Goal: Complete application form: Complete application form

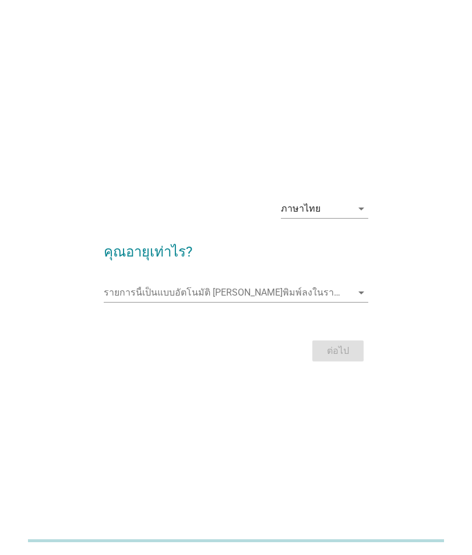
click at [292, 302] on input "รายการนี้เป็นแบบอัตโนมัติ คุณสามารถพิมพ์ลงในรายการนี้" at bounding box center [228, 292] width 249 height 19
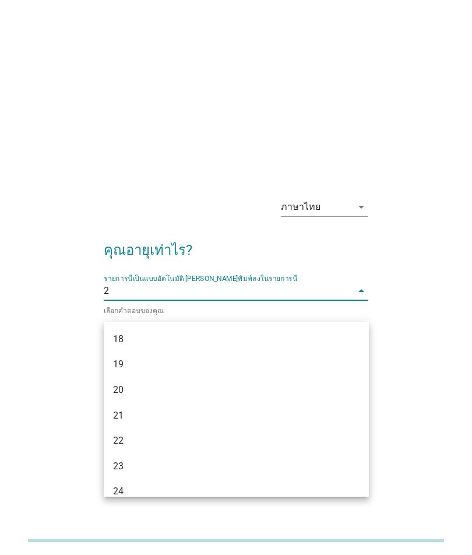
type input "29"
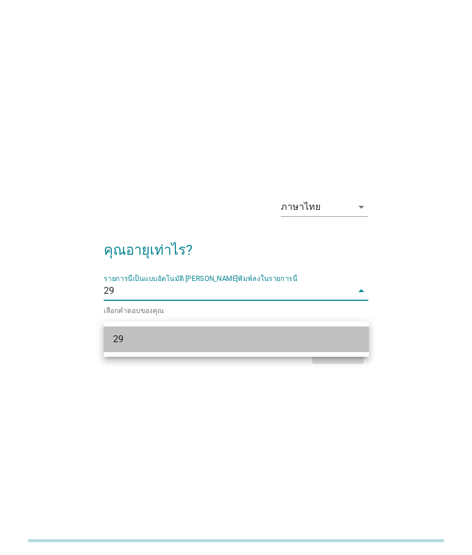
click at [302, 348] on div "29" at bounding box center [236, 340] width 265 height 26
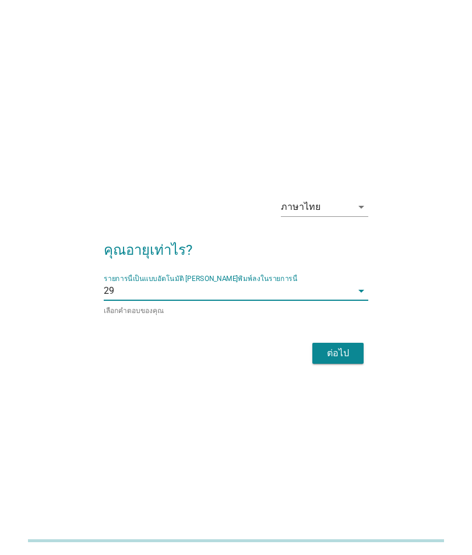
click at [423, 285] on div "ภาษาไทย arrow_drop_down คุณอายุเท่าไร? รายการนี้เป็นแบบอัตโนมัติ [PERSON_NAME]พ…" at bounding box center [236, 278] width 426 height 198
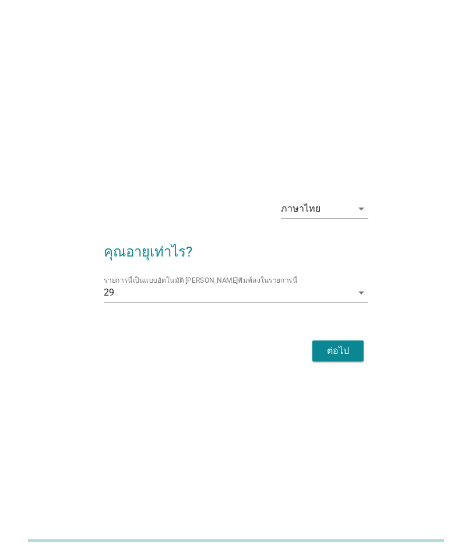
click at [342, 374] on div "ภาษาไทย arrow_drop_down คุณอายุเท่าไร? รายการนี้เป็นแบบอัตโนมัติ [PERSON_NAME]พ…" at bounding box center [236, 278] width 284 height 194
click at [342, 358] on div "ต่อไป" at bounding box center [338, 351] width 33 height 14
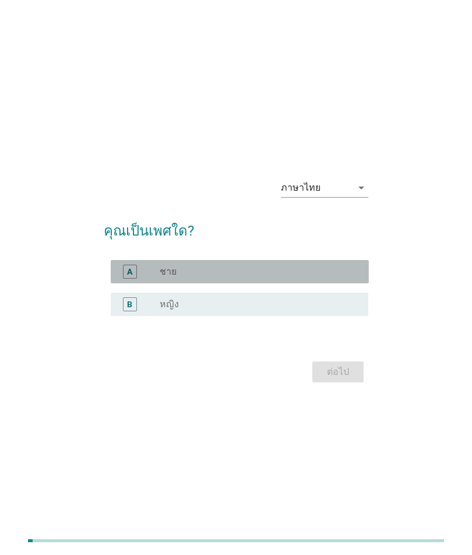
click at [126, 279] on div "A" at bounding box center [130, 272] width 14 height 14
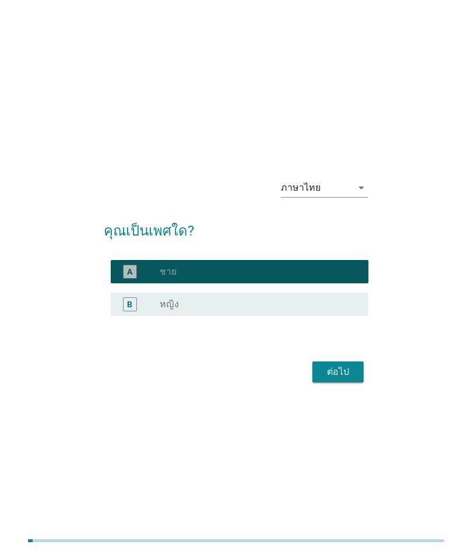
click at [356, 383] on button "ต่อไป" at bounding box center [338, 372] width 51 height 21
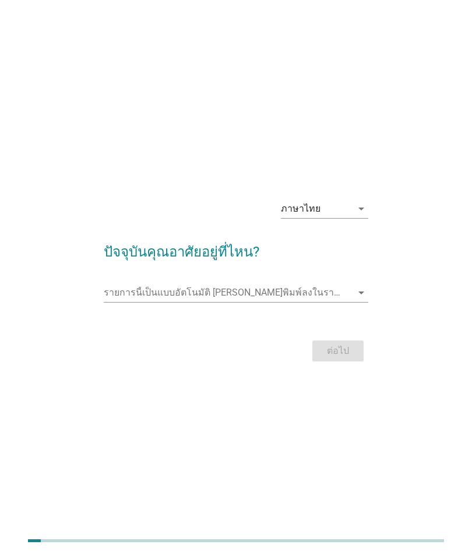
click at [345, 302] on input "รายการนี้เป็นแบบอัตโนมัติ คุณสามารถพิมพ์ลงในรายการนี้" at bounding box center [228, 292] width 249 height 19
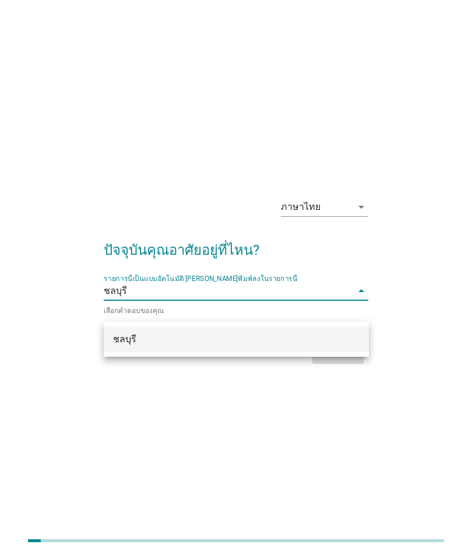
type input "ชลบุรี"
click at [429, 309] on div "ภาษาไทย arrow_drop_down ปัจจุบันคุณอาศัยอยู่ที่ไหน? รายการนี้เป็นแบบอัตโนมัติ […" at bounding box center [236, 278] width 426 height 198
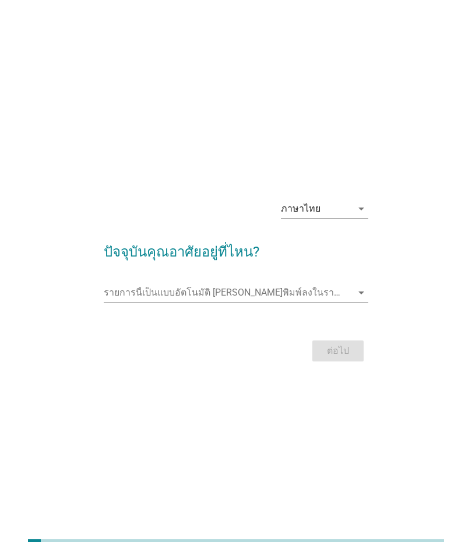
click at [342, 302] on input "รายการนี้เป็นแบบอัตโนมัติ คุณสามารถพิมพ์ลงในรายการนี้" at bounding box center [228, 292] width 249 height 19
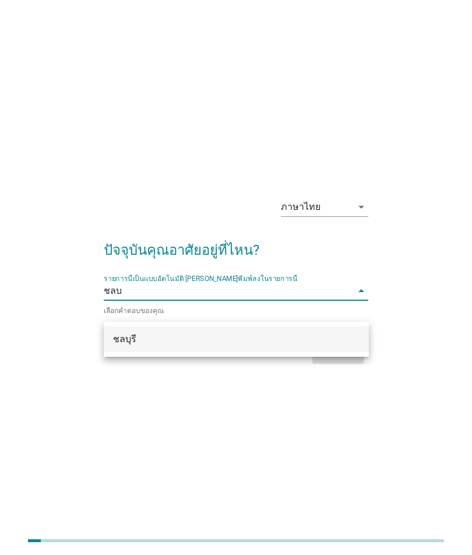
type input "ชลบุรี"
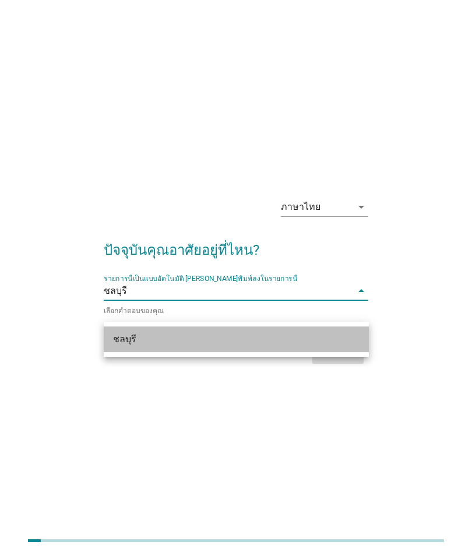
click at [310, 344] on div "ชลบุรี" at bounding box center [226, 339] width 226 height 14
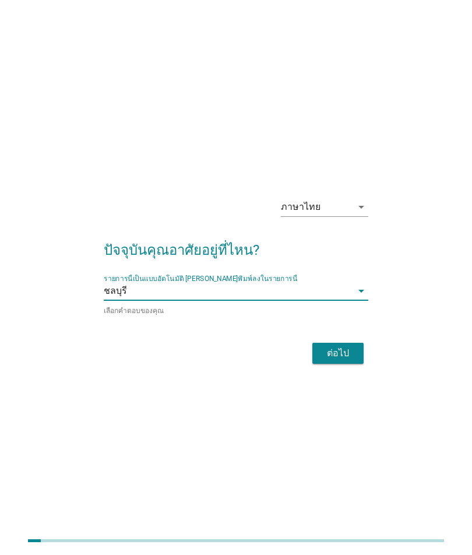
click at [346, 360] on div "ต่อไป" at bounding box center [338, 353] width 33 height 14
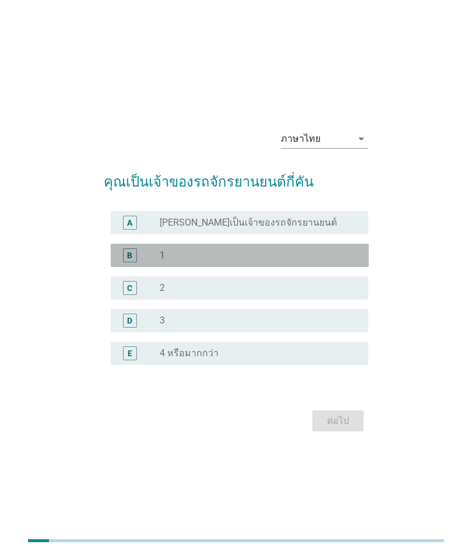
click at [327, 261] on div "radio_button_unchecked 1" at bounding box center [255, 256] width 190 height 12
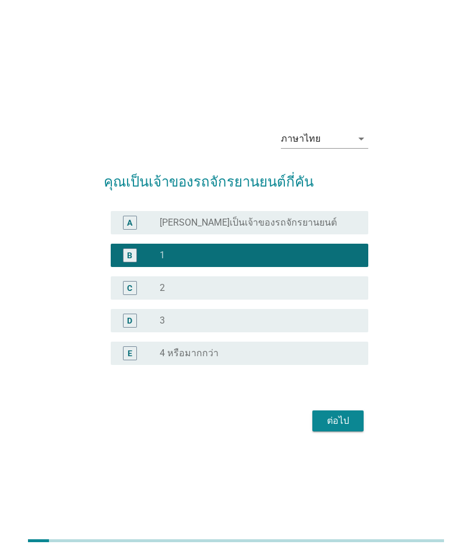
click at [344, 432] on button "ต่อไป" at bounding box center [338, 421] width 51 height 21
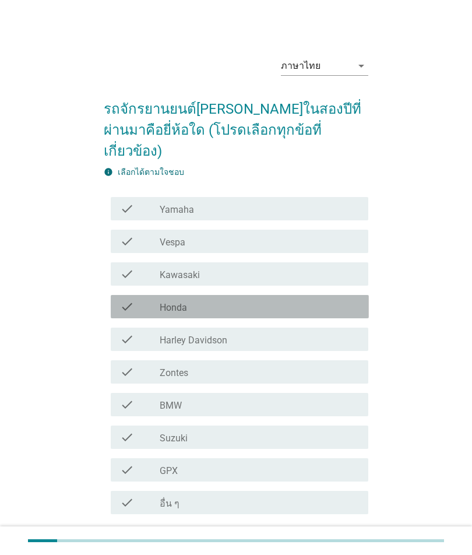
click at [268, 300] on div "check_box_outline_blank Honda" at bounding box center [259, 307] width 199 height 14
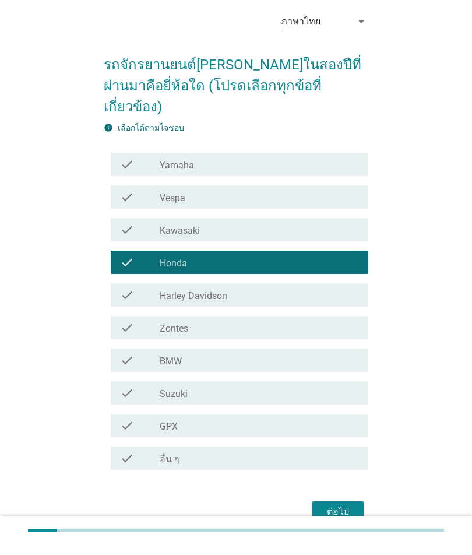
scroll to position [29, 0]
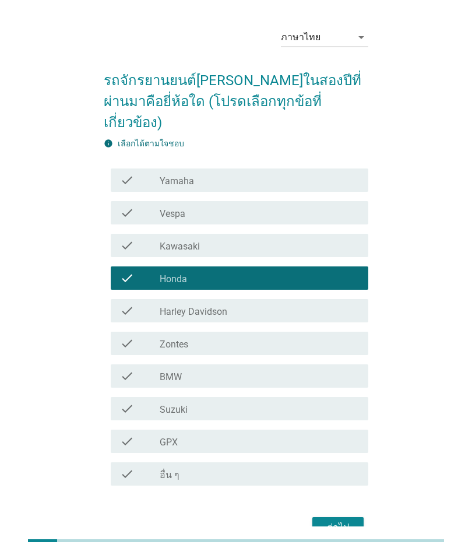
click at [335, 521] on div "ต่อไป" at bounding box center [338, 528] width 33 height 14
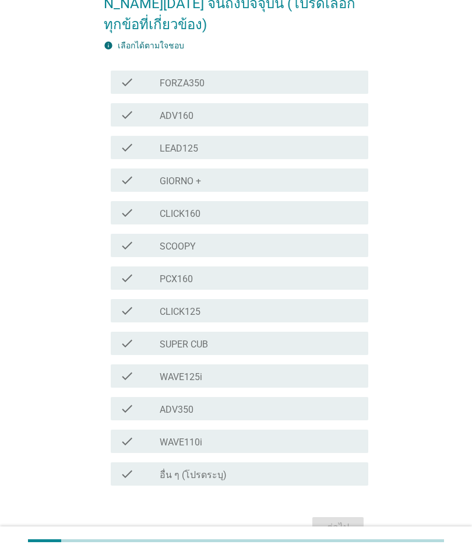
scroll to position [147, 0]
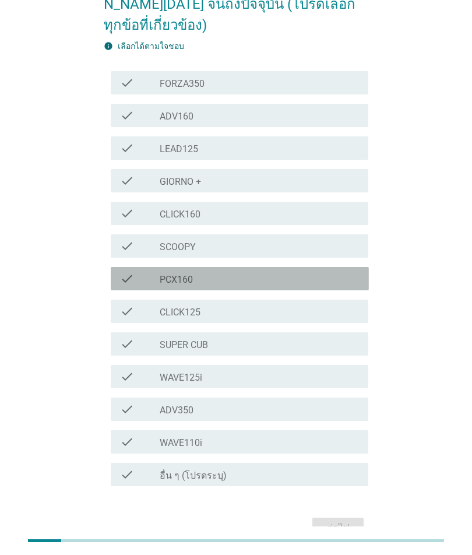
click at [139, 272] on div "check" at bounding box center [140, 279] width 40 height 14
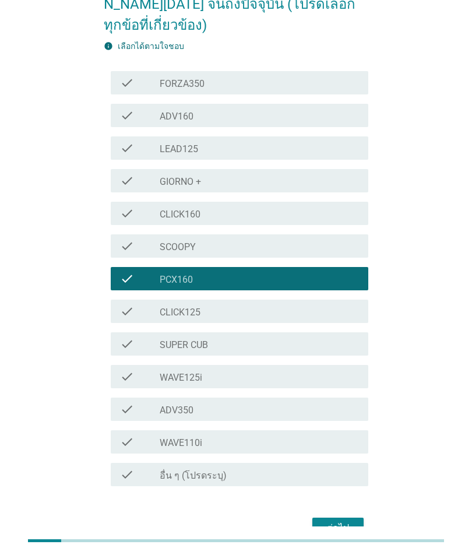
click at [329, 518] on button "ต่อไป" at bounding box center [338, 528] width 51 height 21
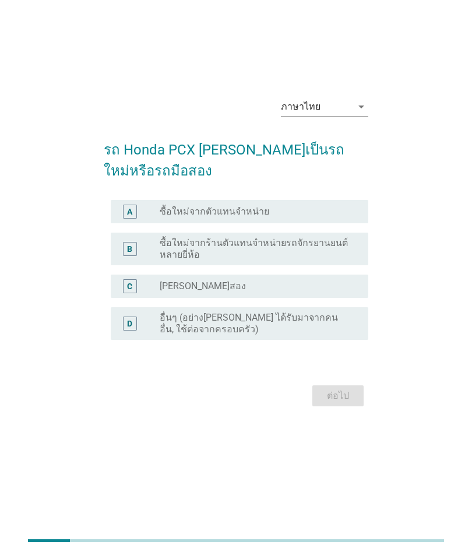
scroll to position [29, 0]
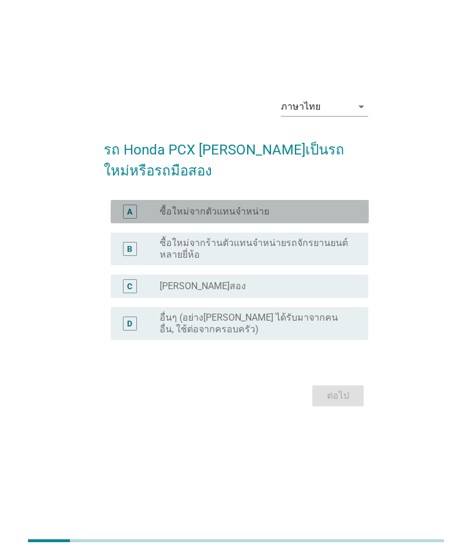
click at [141, 219] on div "A" at bounding box center [140, 212] width 40 height 14
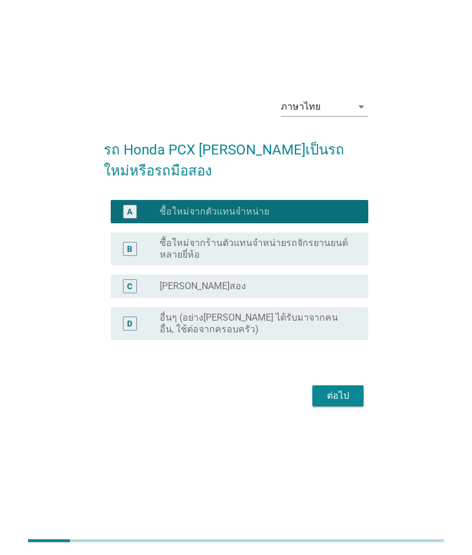
click at [336, 403] on div "ต่อไป" at bounding box center [338, 396] width 33 height 14
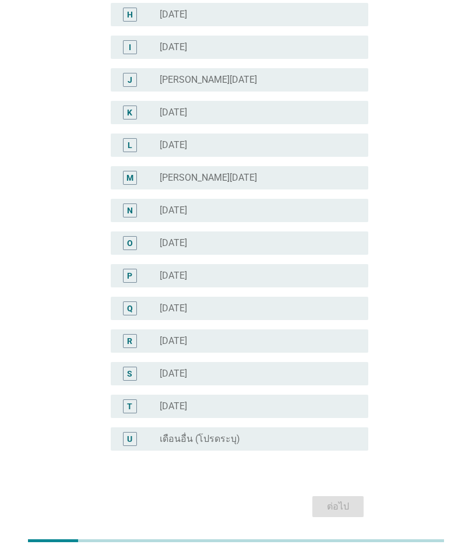
scroll to position [363, 0]
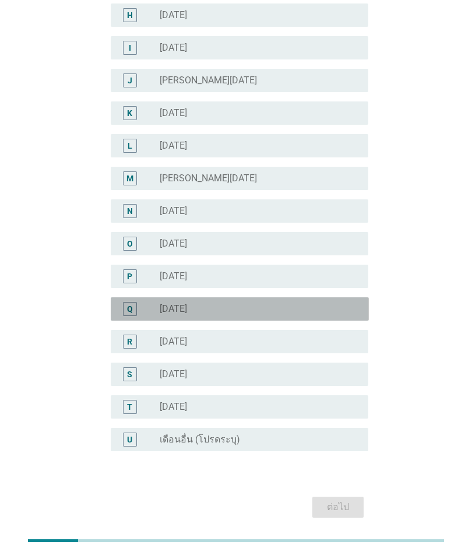
click at [139, 309] on div "Q" at bounding box center [130, 309] width 20 height 14
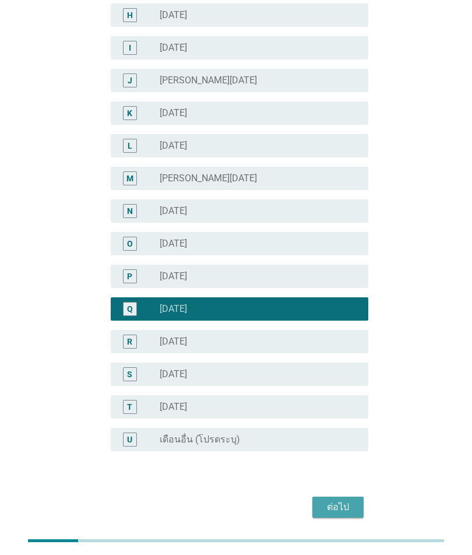
click at [339, 505] on div "ต่อไป" at bounding box center [338, 507] width 33 height 14
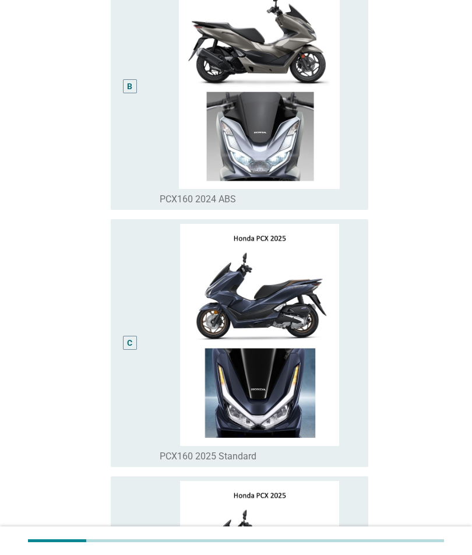
scroll to position [465, 0]
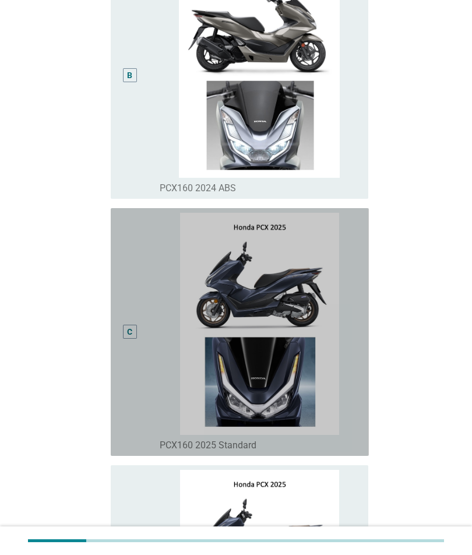
click at [124, 339] on div "C" at bounding box center [130, 332] width 14 height 14
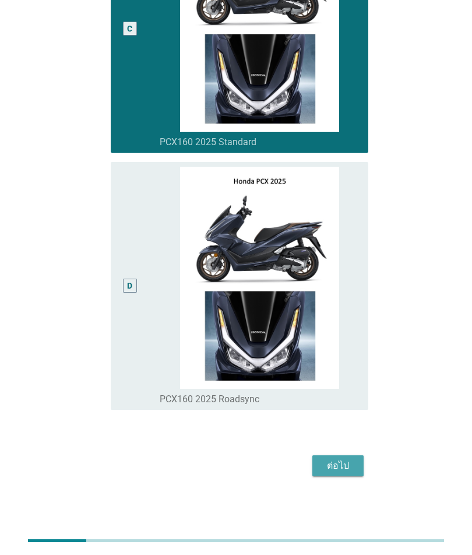
click at [346, 473] on div "ต่อไป" at bounding box center [338, 466] width 33 height 14
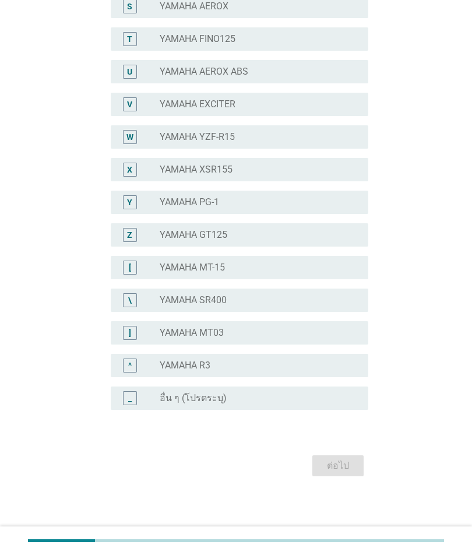
scroll to position [0, 0]
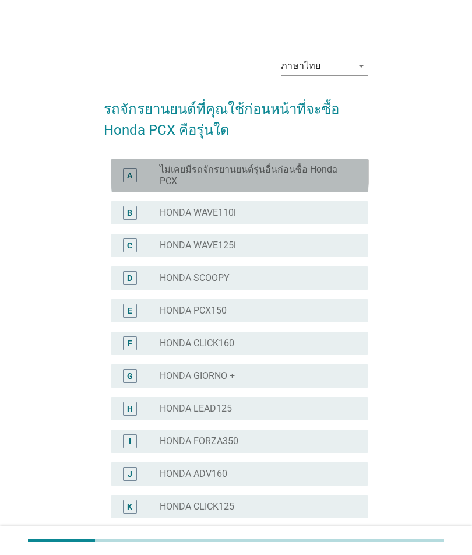
click at [340, 167] on label "ไม่เคยมีรถจักรยานยนต์รุ่นอื่นก่อนซื้อ Honda PCX" at bounding box center [255, 175] width 190 height 23
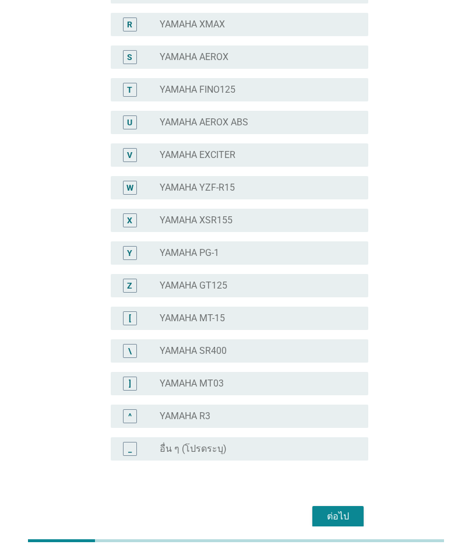
click at [352, 512] on div "ต่อไป" at bounding box center [338, 517] width 33 height 14
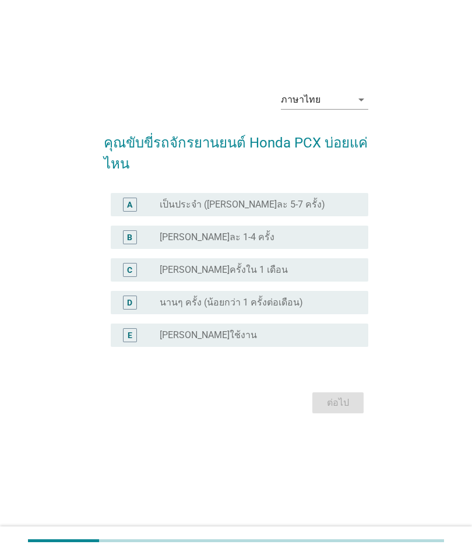
scroll to position [29, 0]
click at [127, 212] on div "A" at bounding box center [130, 205] width 14 height 14
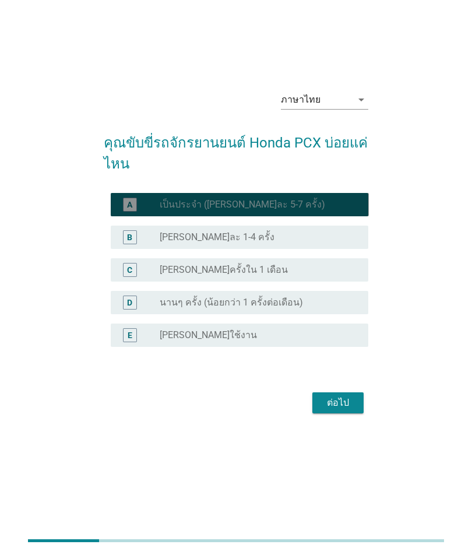
click at [352, 414] on button "ต่อไป" at bounding box center [338, 403] width 51 height 21
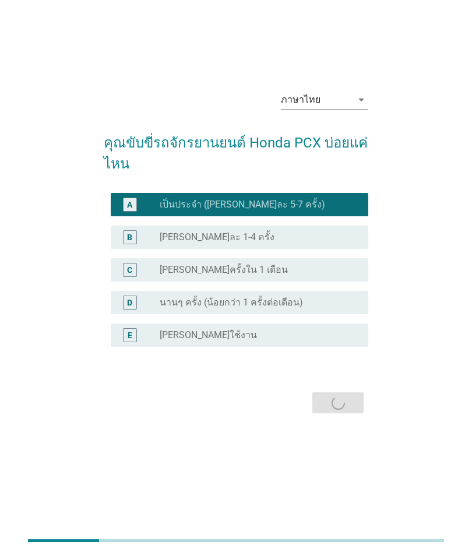
scroll to position [0, 0]
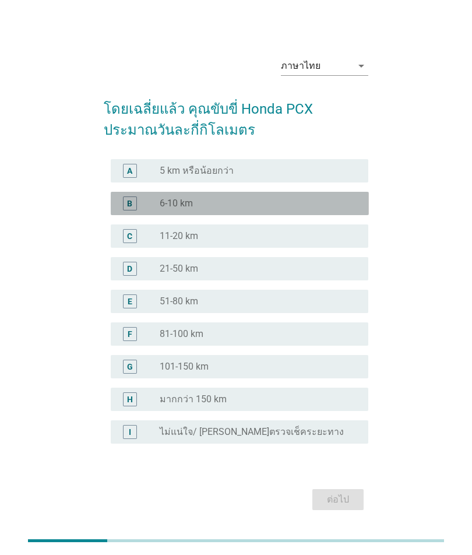
click at [152, 243] on div "C" at bounding box center [140, 236] width 40 height 14
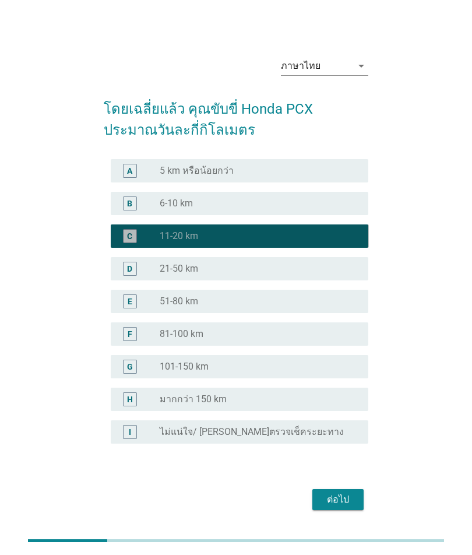
click at [128, 275] on div "D" at bounding box center [129, 268] width 5 height 12
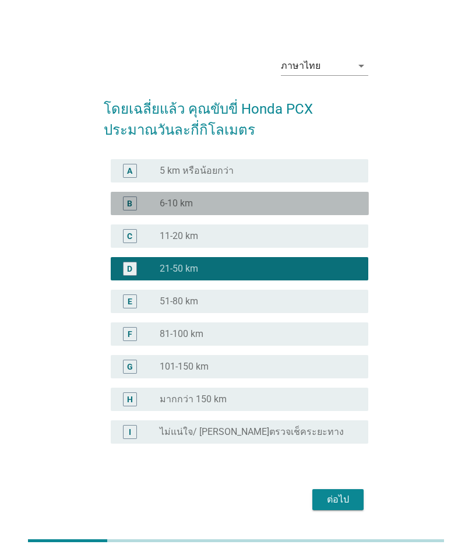
click at [138, 243] on div "C" at bounding box center [130, 236] width 20 height 14
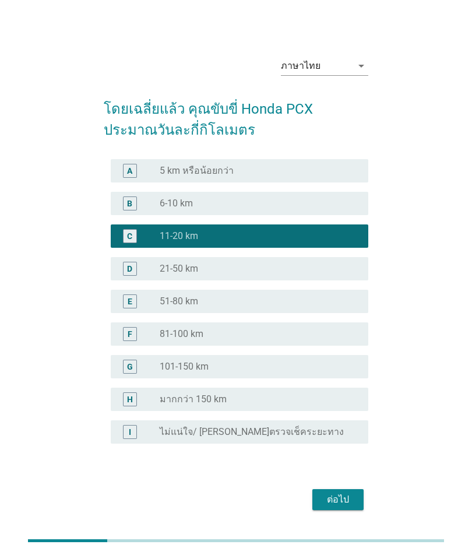
click at [330, 507] on div "ต่อไป" at bounding box center [338, 500] width 33 height 14
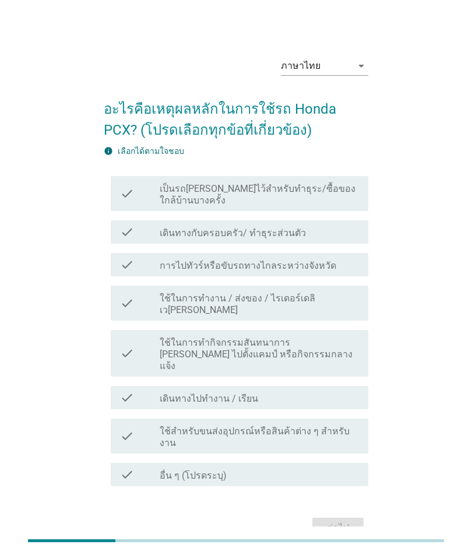
click at [124, 206] on icon "check" at bounding box center [127, 194] width 14 height 26
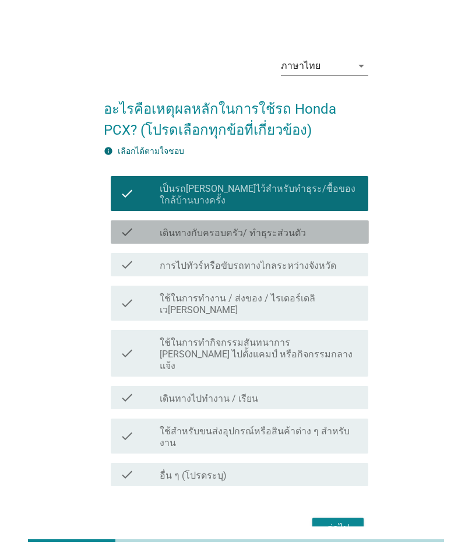
click at [117, 276] on div "check check_box_outline_blank การไปทัวร์หรือขับรถทางไกลระหว่างจังหวัด" at bounding box center [240, 264] width 258 height 23
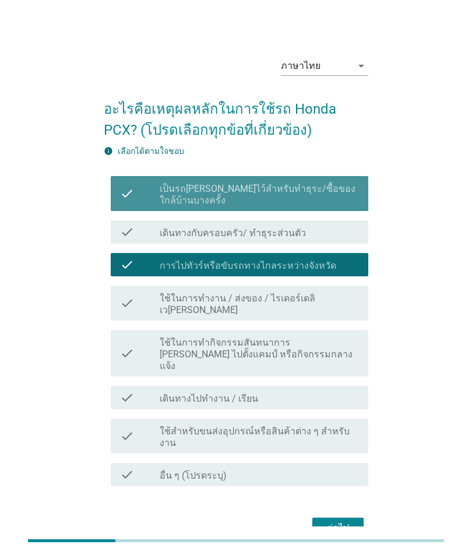
click at [136, 239] on div "check" at bounding box center [140, 232] width 40 height 14
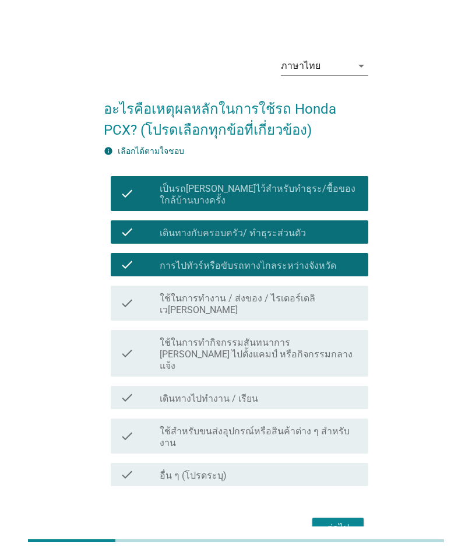
click at [139, 272] on div "check" at bounding box center [140, 265] width 40 height 14
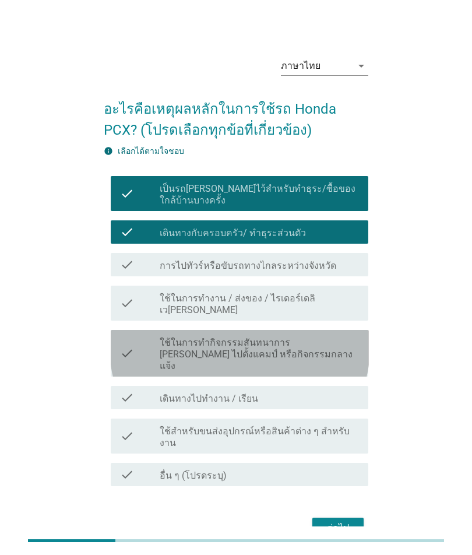
click at [124, 396] on icon "check" at bounding box center [127, 398] width 14 height 14
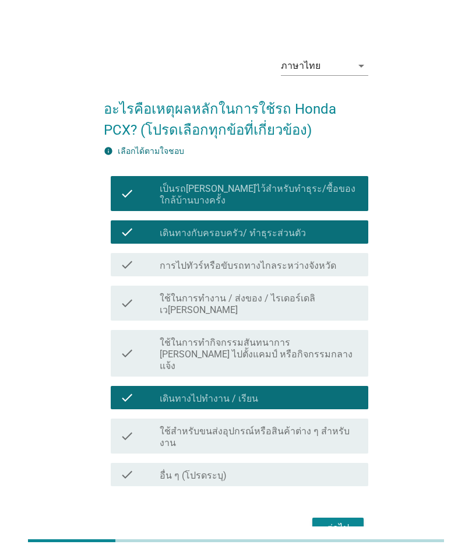
click at [340, 521] on div "ต่อไป" at bounding box center [338, 528] width 33 height 14
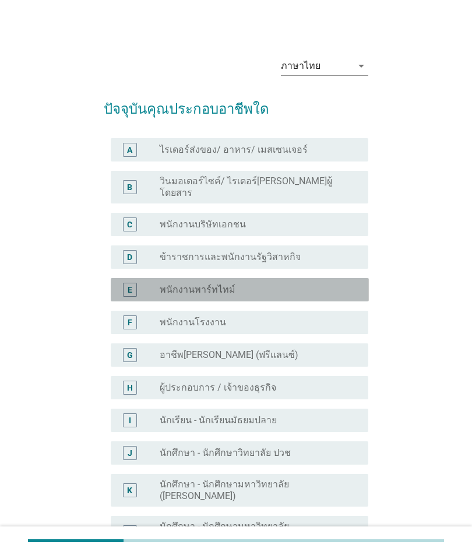
click at [146, 317] on div "F" at bounding box center [140, 323] width 40 height 14
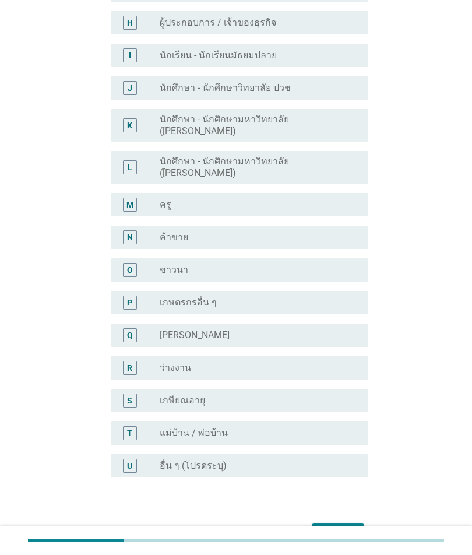
scroll to position [363, 0]
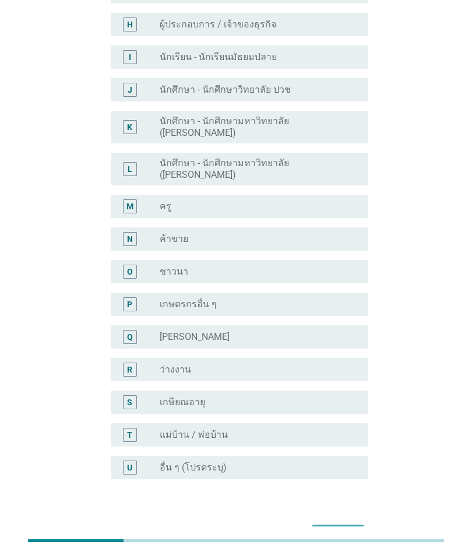
click at [337, 528] on div "ต่อไป" at bounding box center [338, 535] width 33 height 14
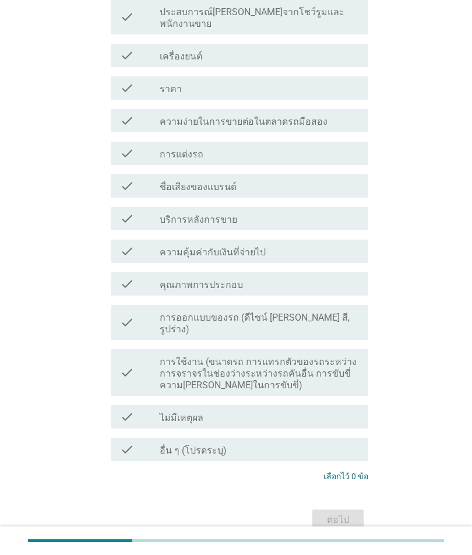
scroll to position [0, 0]
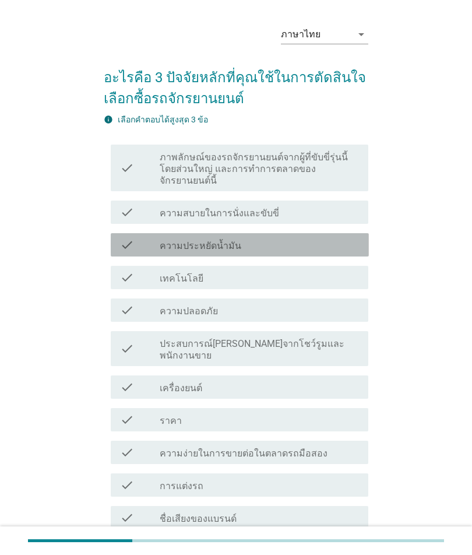
click at [129, 238] on icon "check" at bounding box center [127, 245] width 14 height 14
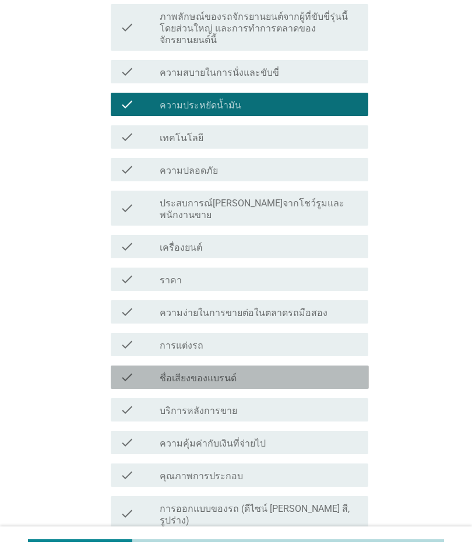
click at [115, 366] on div "check check_box_outline_blank ชื่อเสียงของแบรนด์" at bounding box center [240, 377] width 258 height 23
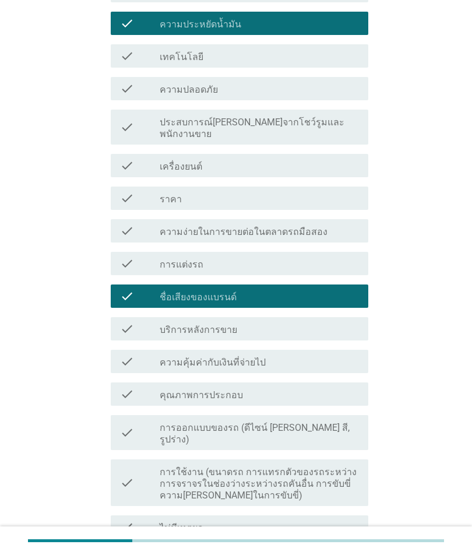
scroll to position [260, 0]
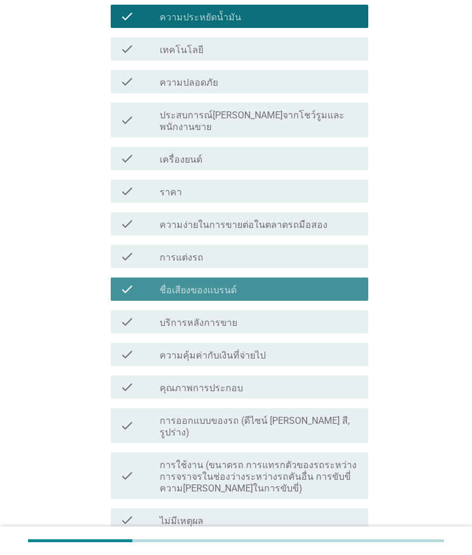
click at [125, 282] on icon "check" at bounding box center [127, 289] width 14 height 14
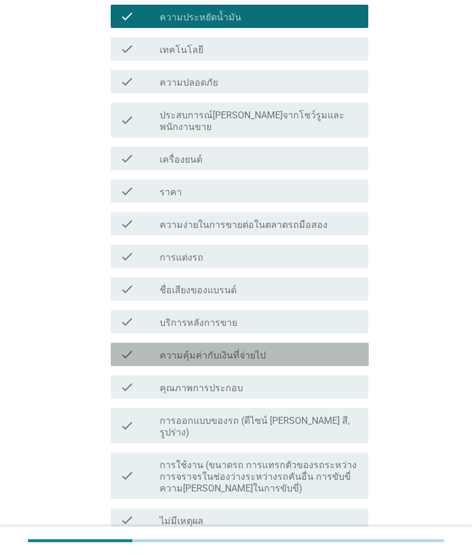
click at [127, 348] on icon "check" at bounding box center [127, 355] width 14 height 14
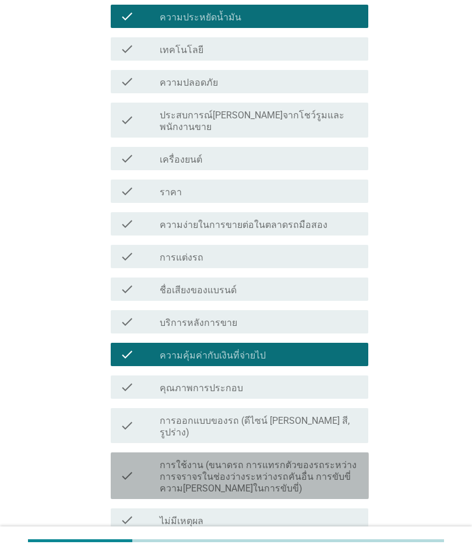
click at [121, 457] on icon "check" at bounding box center [127, 475] width 14 height 37
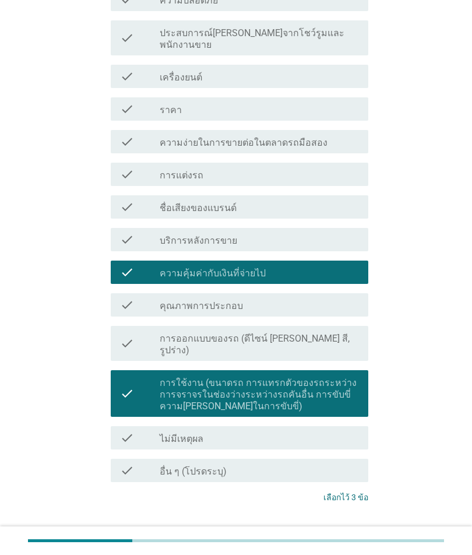
scroll to position [341, 0]
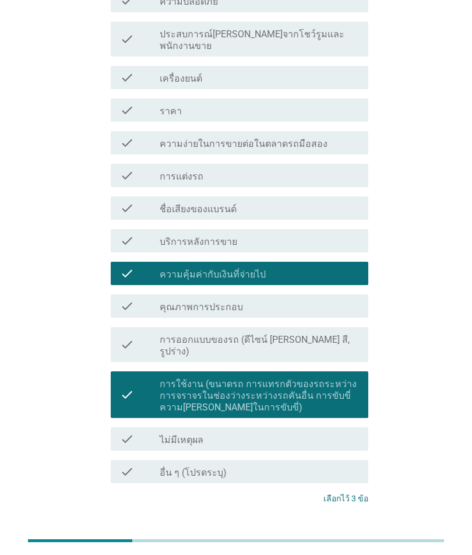
click at [327, 532] on button "ต่อไป" at bounding box center [338, 542] width 51 height 21
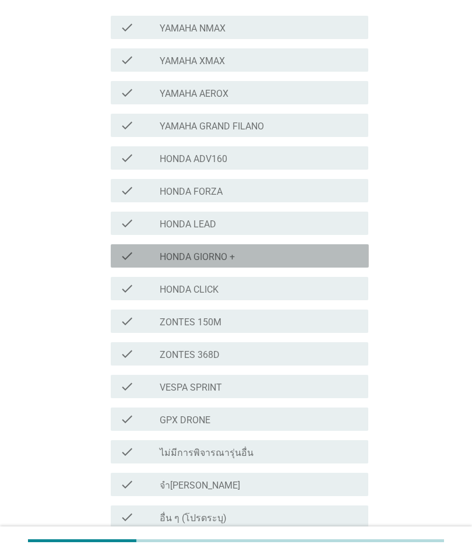
scroll to position [202, 0]
click at [127, 250] on icon "check" at bounding box center [127, 257] width 14 height 14
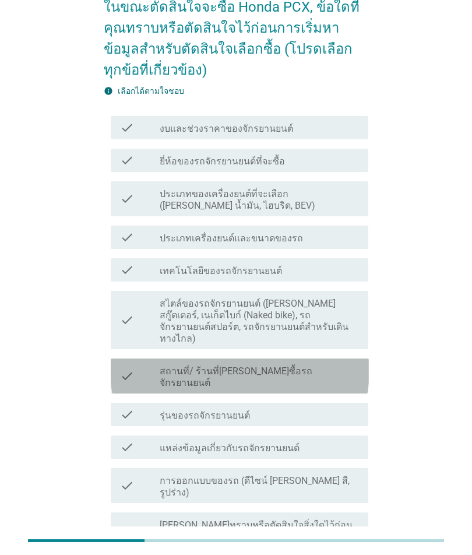
scroll to position [90, 0]
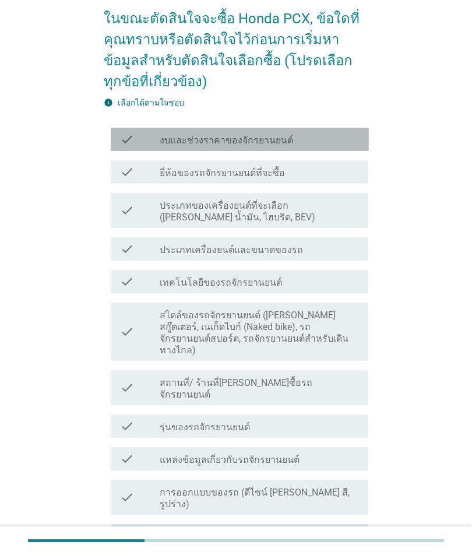
click at [134, 141] on icon "check" at bounding box center [127, 139] width 14 height 14
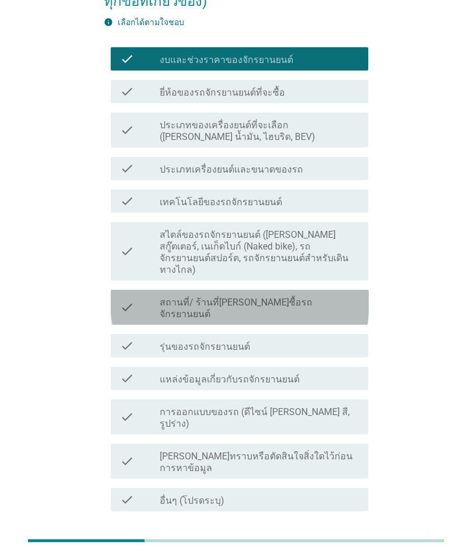
scroll to position [170, 0]
click at [140, 295] on div "check" at bounding box center [140, 308] width 40 height 26
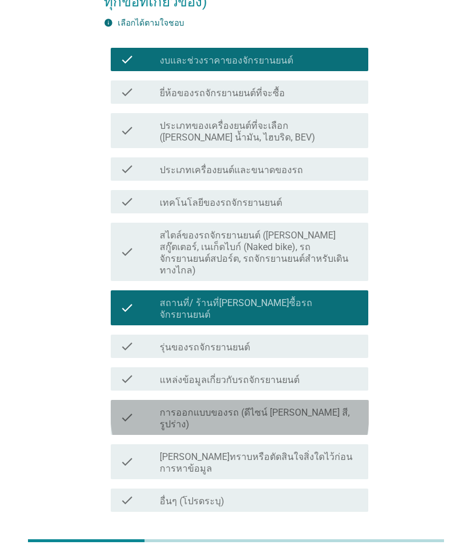
click at [130, 405] on icon "check" at bounding box center [127, 418] width 14 height 26
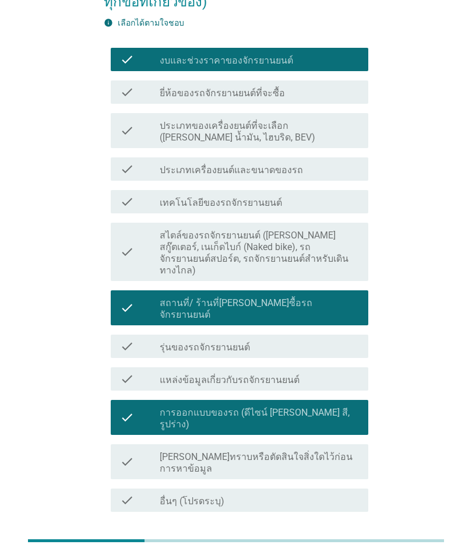
click at [336, 547] on div "ต่อไป" at bounding box center [338, 554] width 33 height 14
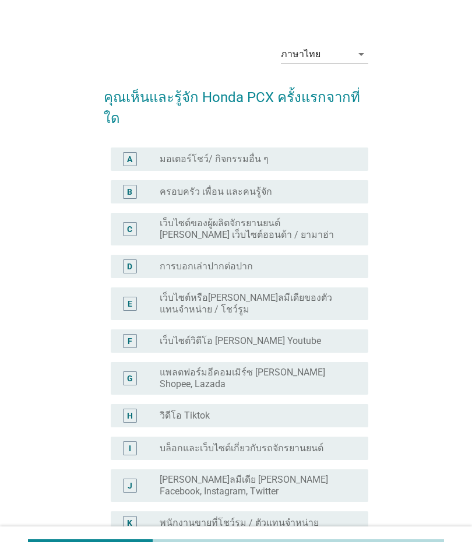
scroll to position [9, 0]
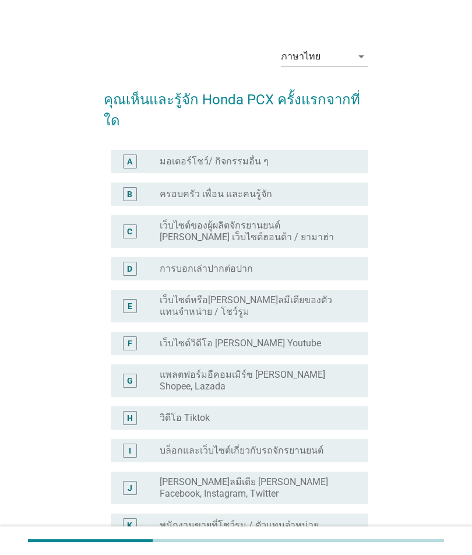
click at [337, 220] on label "เว็บไซต์ของผู้ผลิตจักรยานยนต์ [PERSON_NAME] เว็บไซต์ฮอนด้า / ยามาฮ่า" at bounding box center [255, 231] width 190 height 23
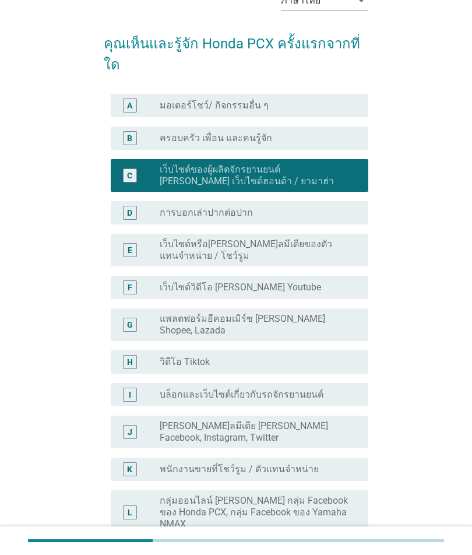
click at [327, 421] on label "[PERSON_NAME]ลมีเดีย [PERSON_NAME] Facebook, Instagram, Twitter" at bounding box center [255, 432] width 190 height 23
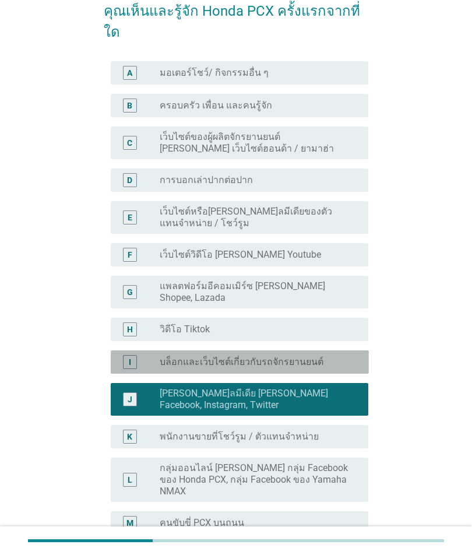
scroll to position [99, 0]
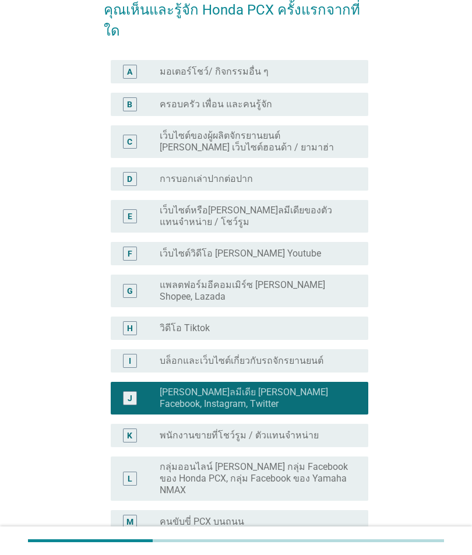
click at [349, 99] on div "radio_button_unchecked ครอบครัว เพื่อน และคนรู้จัก" at bounding box center [255, 105] width 190 height 12
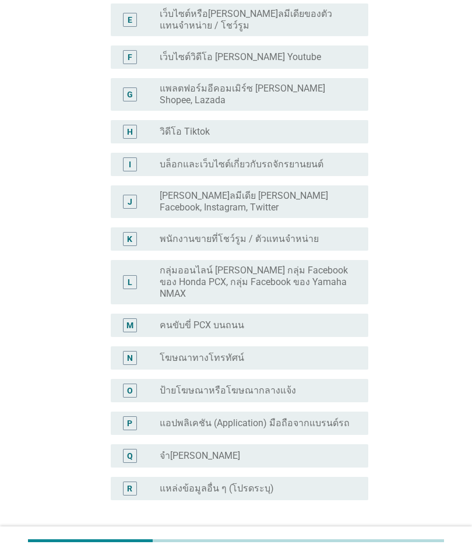
scroll to position [293, 0]
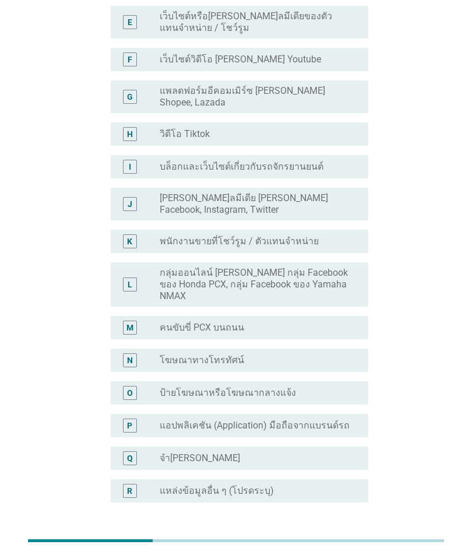
click at [339, 552] on div "ต่อไป" at bounding box center [338, 559] width 33 height 14
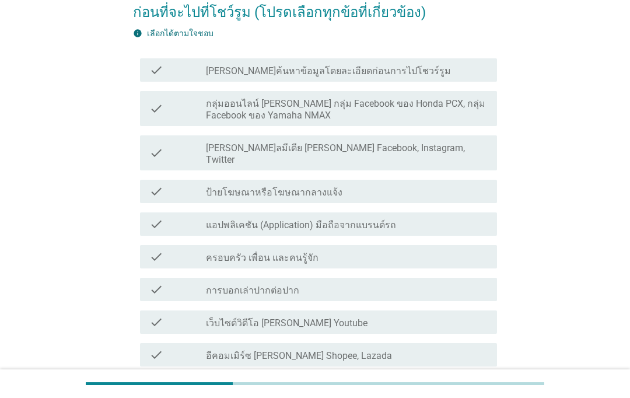
scroll to position [128, 0]
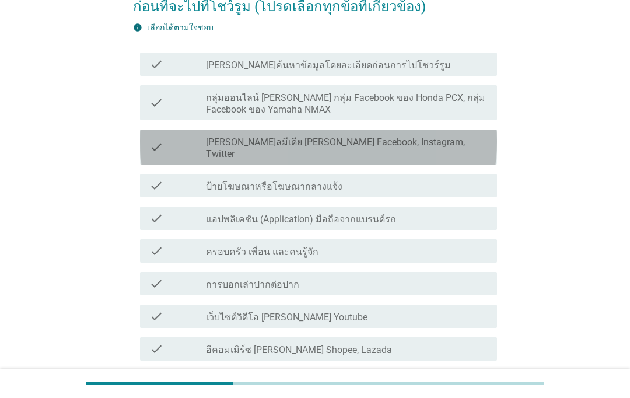
click at [353, 146] on label "[PERSON_NAME]ลมีเดีย [PERSON_NAME] Facebook, Instagram, Twitter" at bounding box center [347, 147] width 282 height 23
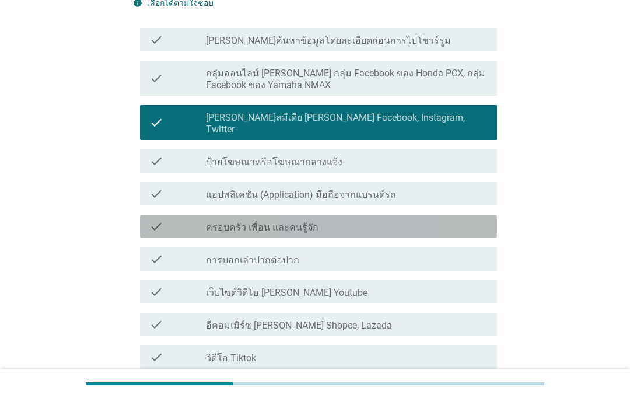
scroll to position [169, 0]
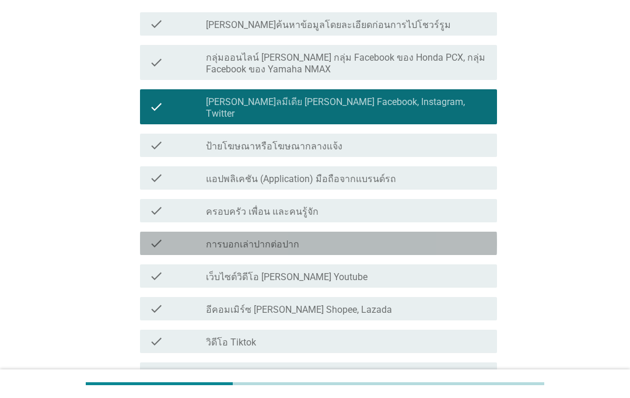
click at [381, 232] on div "check check_box_outline_blank การบอกเล่าปากต่อปาก" at bounding box center [318, 243] width 357 height 23
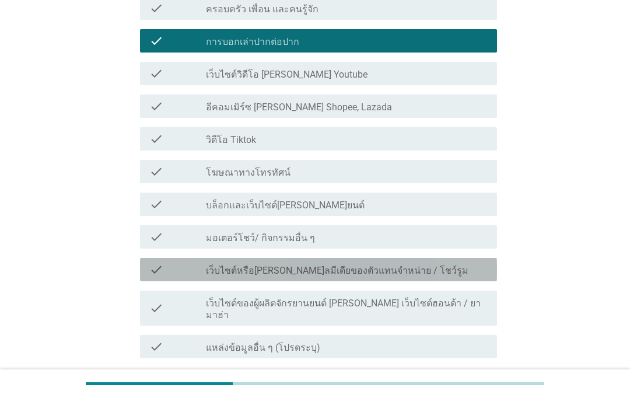
scroll to position [390, 0]
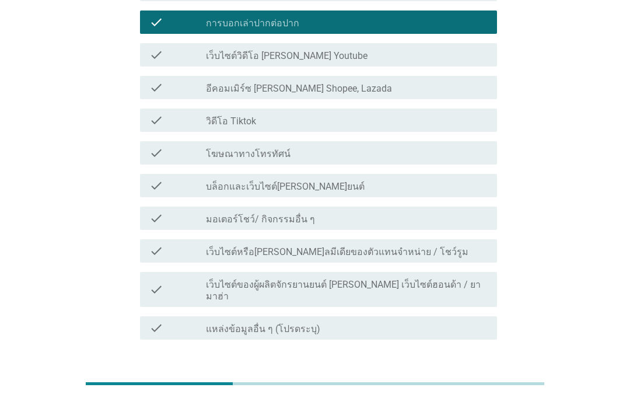
click at [444, 244] on div "check_box_outline_blank เว็บไซต์หรือ[PERSON_NAME]ลมีเดียของตัวแทนจําหน่าย / โชว…" at bounding box center [347, 251] width 282 height 14
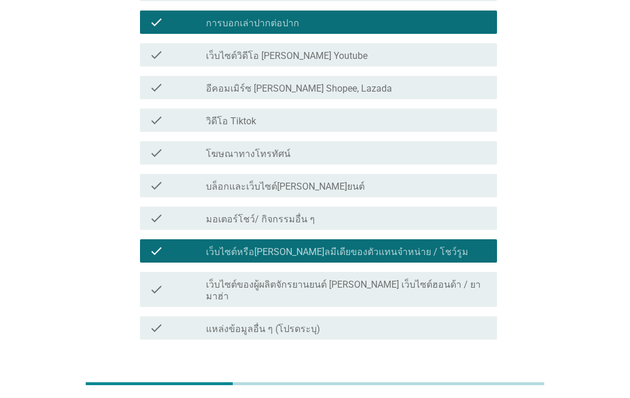
click at [472, 371] on button "ต่อไป" at bounding box center [466, 381] width 51 height 21
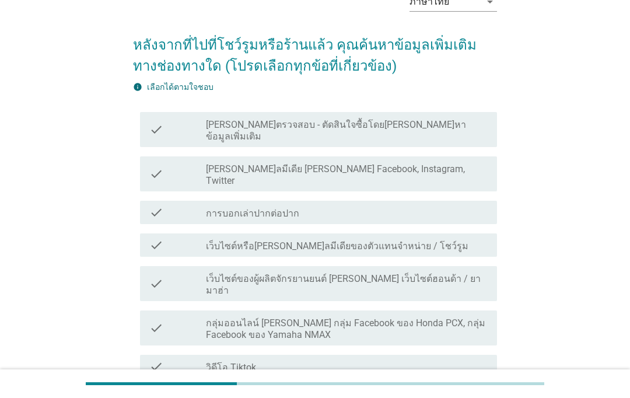
scroll to position [69, 0]
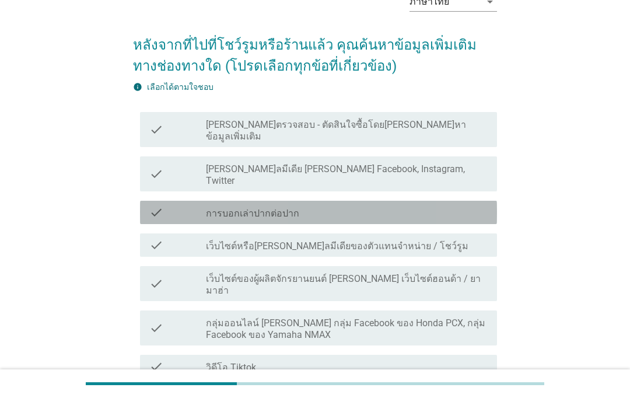
click at [438, 205] on div "check_box_outline_blank การบอกเล่าปากต่อปาก" at bounding box center [347, 212] width 282 height 14
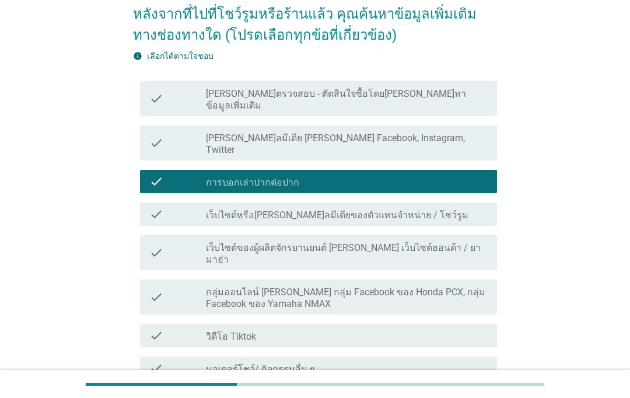
scroll to position [100, 0]
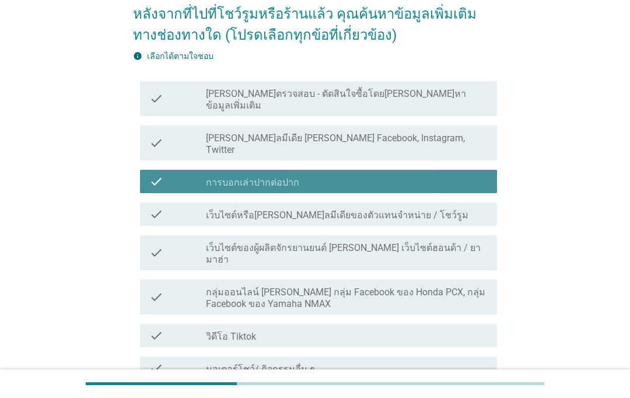
click at [144, 170] on div "check check_box_outline_blank การบอกเล่าปากต่อปาก" at bounding box center [318, 181] width 357 height 23
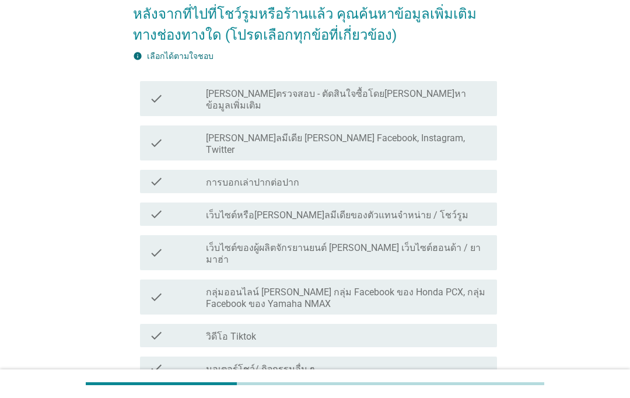
click at [169, 328] on div "check" at bounding box center [177, 335] width 57 height 14
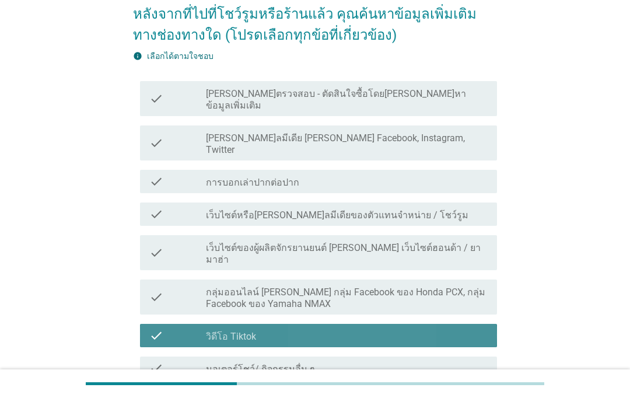
click at [457, 286] on label "กลุ่มออนไลน์ [PERSON_NAME] กลุ่ม Facebook ของ Honda PCX, กลุ่ม Facebook ของ Yam…" at bounding box center [347, 297] width 282 height 23
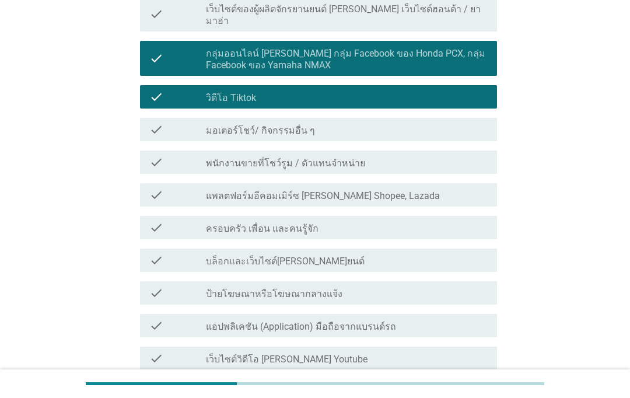
scroll to position [415, 0]
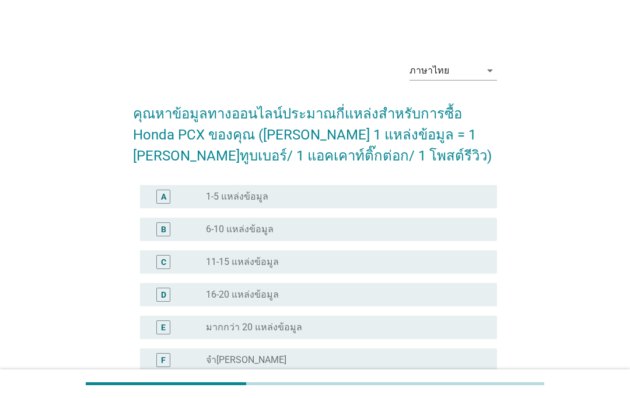
click at [388, 201] on div "radio_button_unchecked 1-5 แหล่งข้อมูล" at bounding box center [342, 197] width 272 height 12
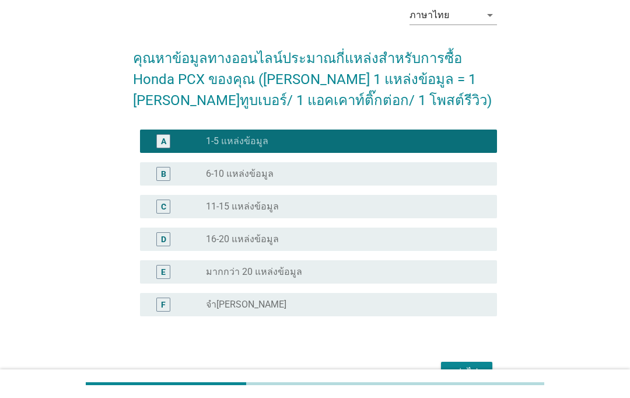
scroll to position [75, 0]
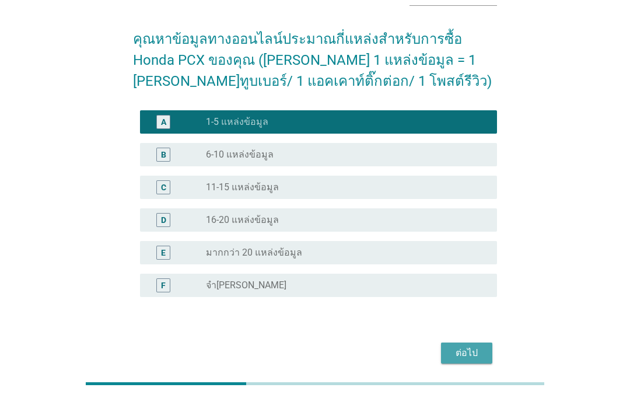
click at [471, 361] on button "ต่อไป" at bounding box center [466, 352] width 51 height 21
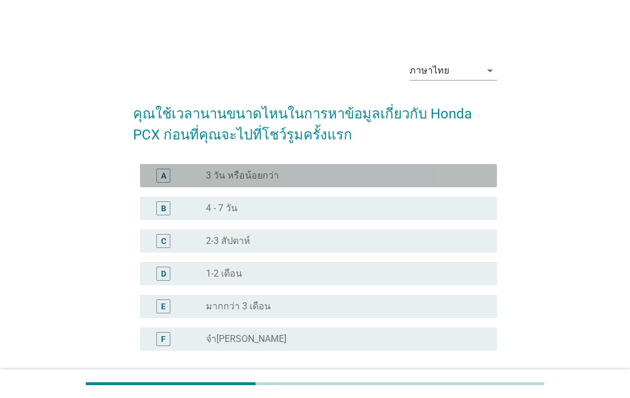
click at [430, 169] on div "radio_button_unchecked 3 วัน หรือน้อยกว่า" at bounding box center [347, 176] width 282 height 14
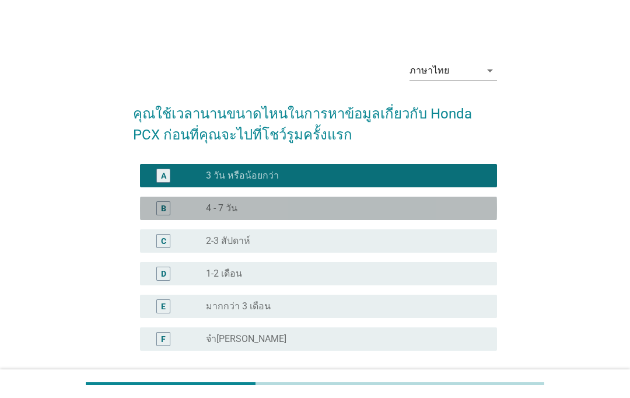
click at [406, 208] on div "radio_button_unchecked 4 - 7 วัน" at bounding box center [342, 208] width 272 height 12
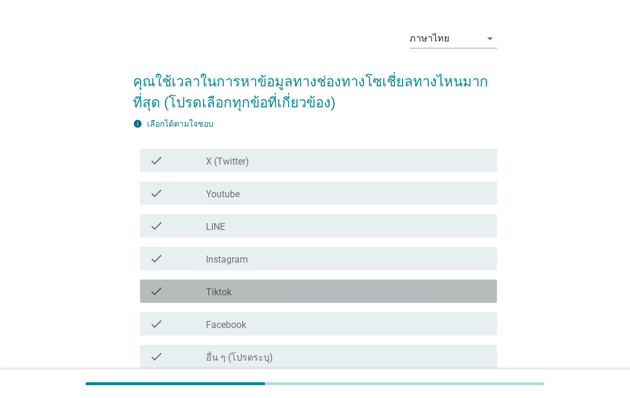
scroll to position [34, 0]
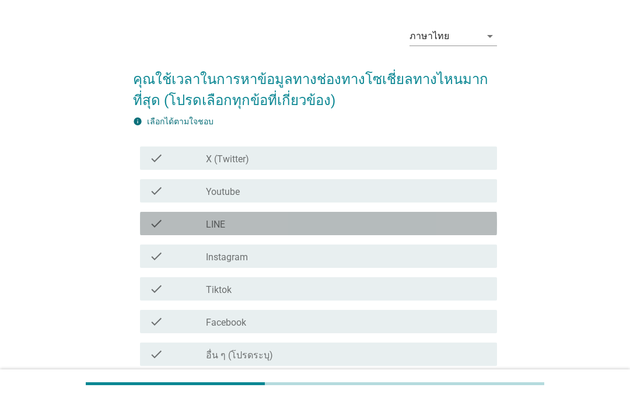
click at [416, 231] on div "check check_box_outline_blank LINE" at bounding box center [318, 223] width 357 height 23
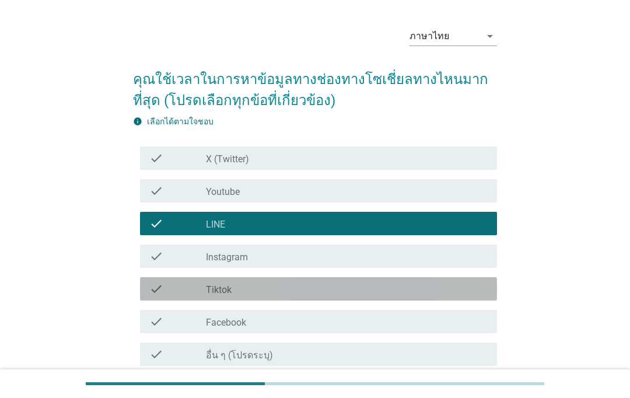
click at [415, 298] on div "check check_box_outline_blank Tiktok" at bounding box center [318, 288] width 357 height 23
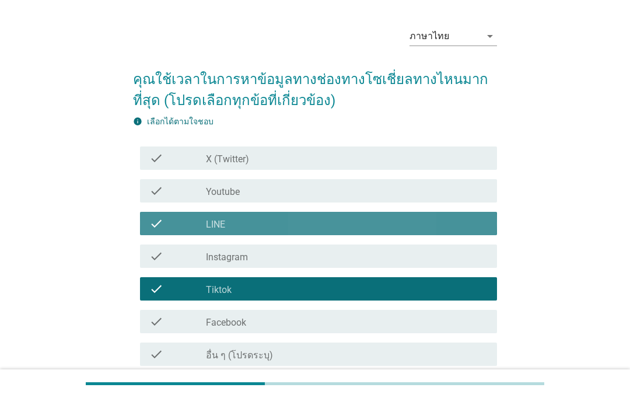
click at [444, 221] on div "check_box_outline_blank LINE" at bounding box center [347, 223] width 282 height 14
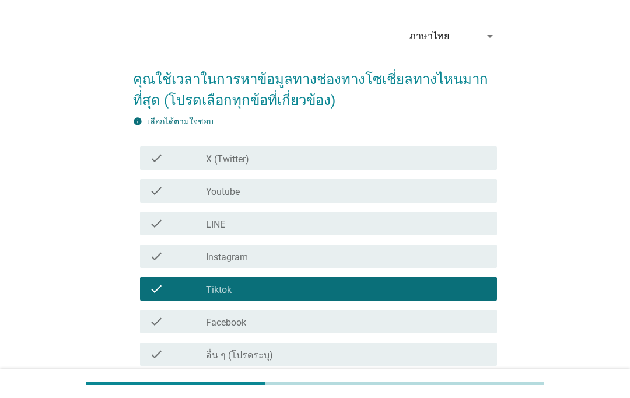
click at [422, 332] on div "check check_box_outline_blank Facebook" at bounding box center [318, 321] width 357 height 23
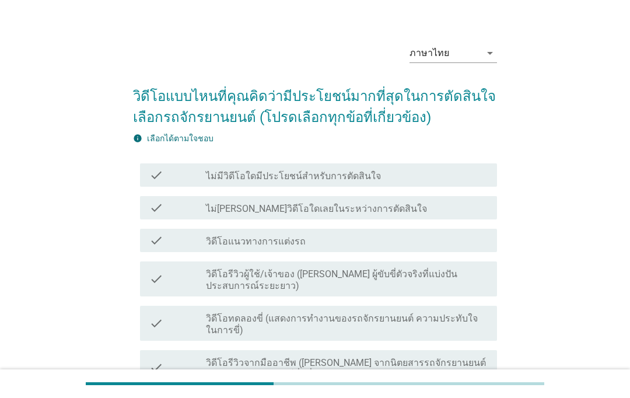
scroll to position [33, 0]
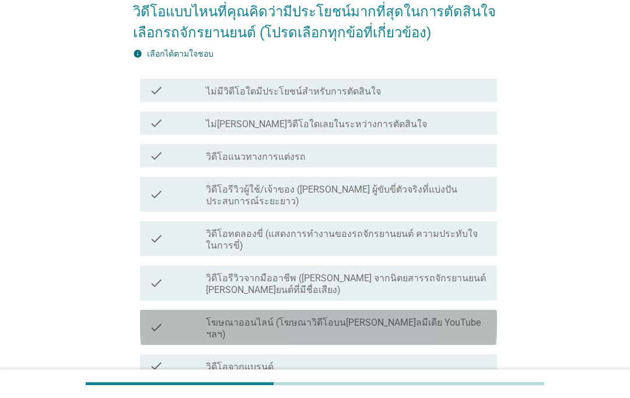
click at [472, 314] on div "check_box_outline_blank โฆษณาออนไลน์ (โฆษณาวิดีโอบน[PERSON_NAME]ลมีเดีย YouTube…" at bounding box center [347, 327] width 282 height 26
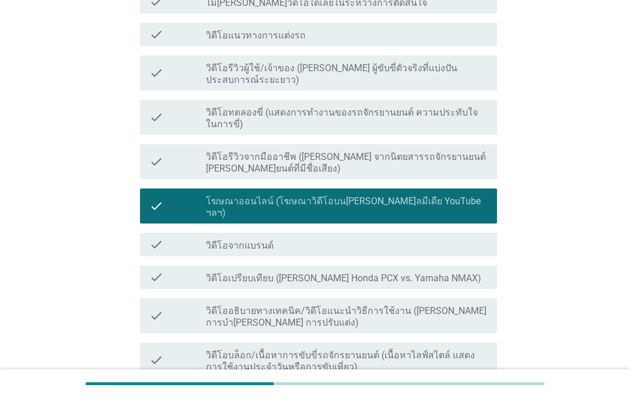
scroll to position [238, 0]
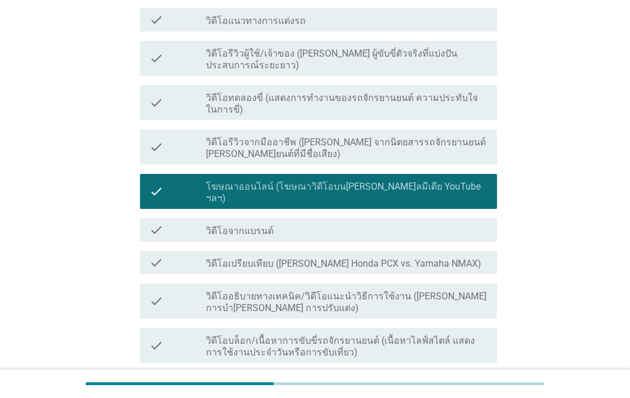
click at [466, 290] on label "วิดีโออธิบายทางเทคนิค/วิดีโอแนะนําวิธีการใช้งาน ([PERSON_NAME] การบํา[PERSON_NA…" at bounding box center [347, 301] width 282 height 23
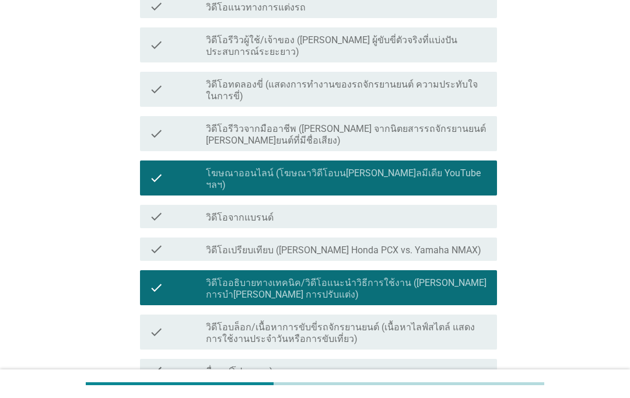
scroll to position [271, 0]
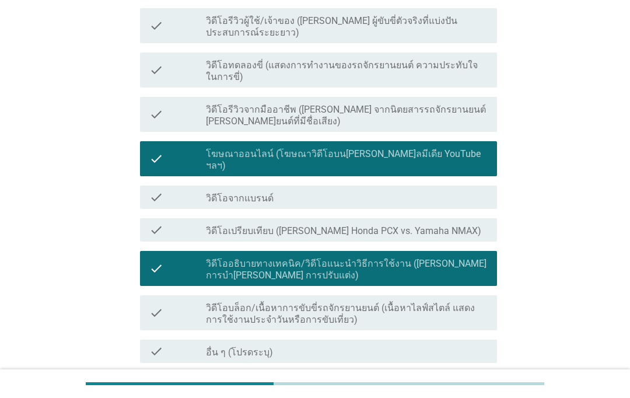
click at [472, 398] on div "ต่อไป" at bounding box center [466, 405] width 33 height 14
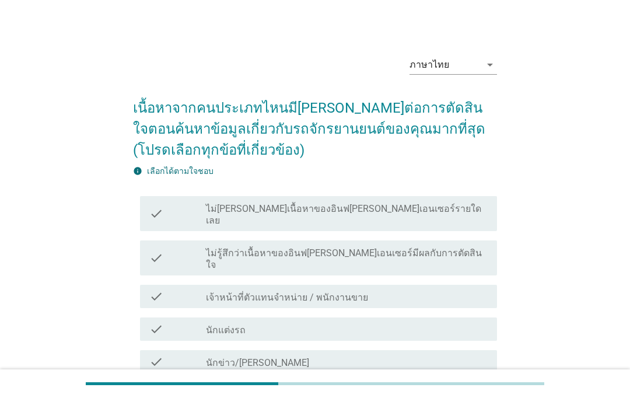
scroll to position [53, 0]
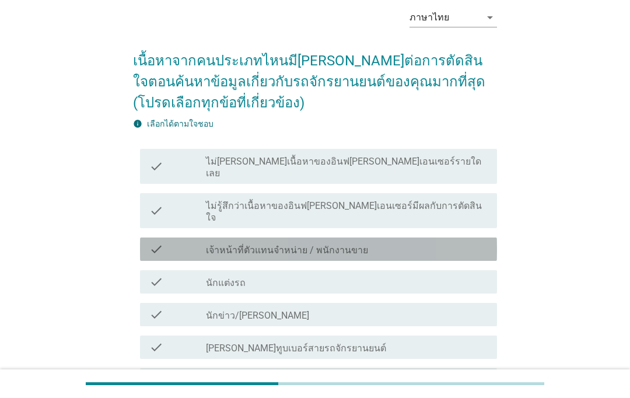
click at [171, 242] on div "check" at bounding box center [177, 249] width 57 height 14
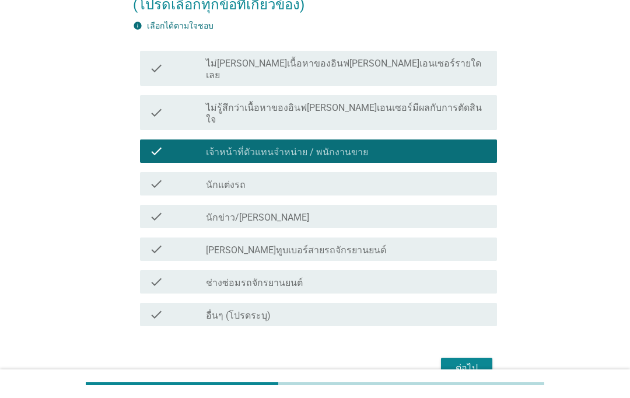
scroll to position [150, 0]
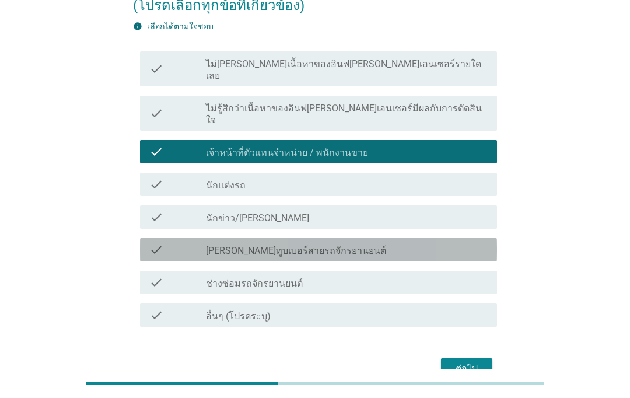
click at [303, 245] on label "[PERSON_NAME]ทูบเบอร์สายรถจักรยานยนต์" at bounding box center [296, 251] width 180 height 12
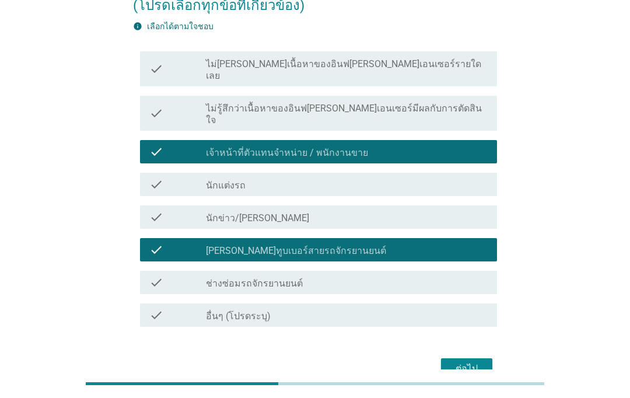
click at [467, 358] on button "ต่อไป" at bounding box center [466, 368] width 51 height 21
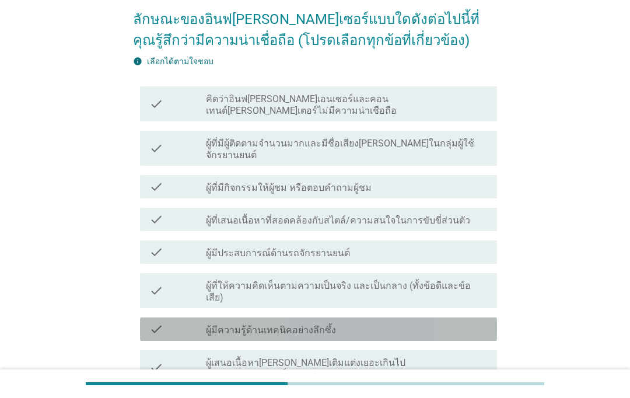
scroll to position [94, 0]
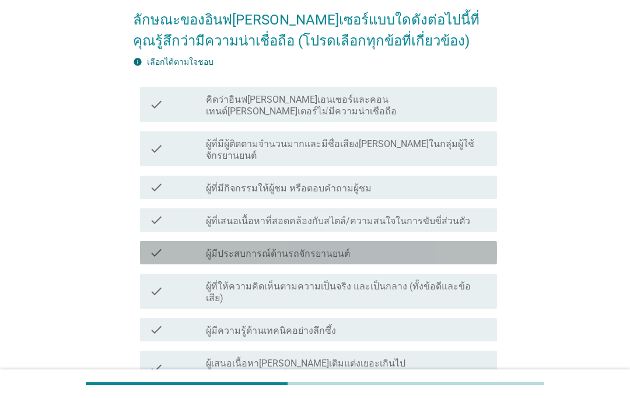
click at [160, 246] on icon "check" at bounding box center [156, 253] width 14 height 14
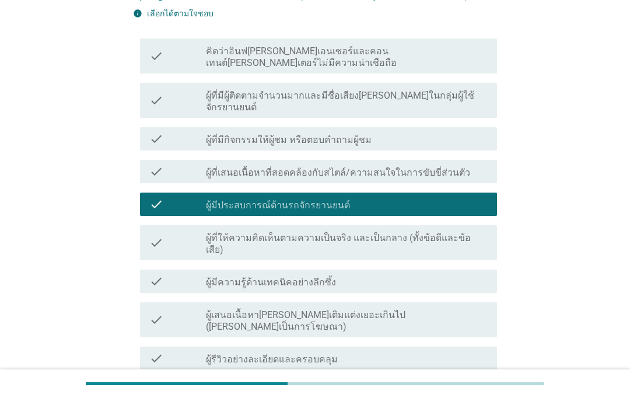
click at [157, 351] on icon "check" at bounding box center [156, 358] width 14 height 14
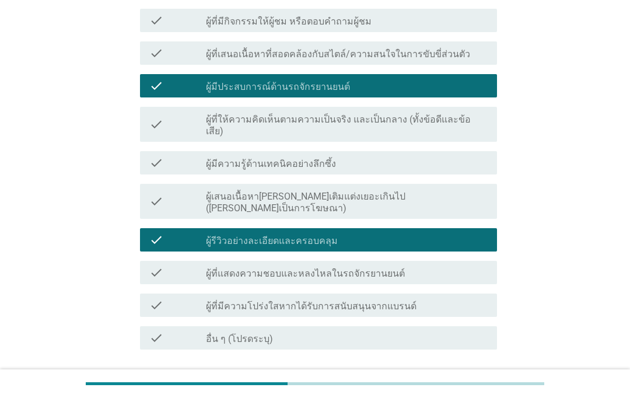
scroll to position [260, 0]
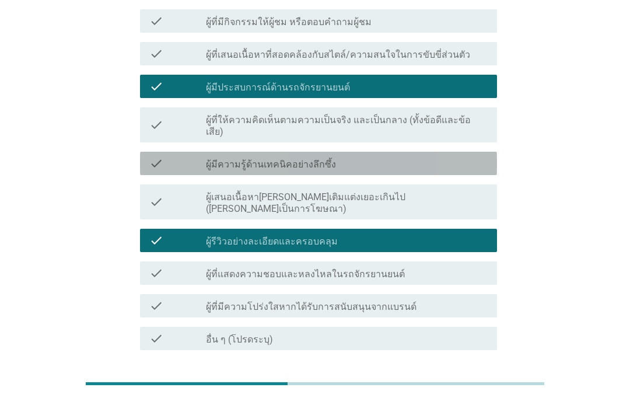
click at [156, 156] on icon "check" at bounding box center [156, 163] width 14 height 14
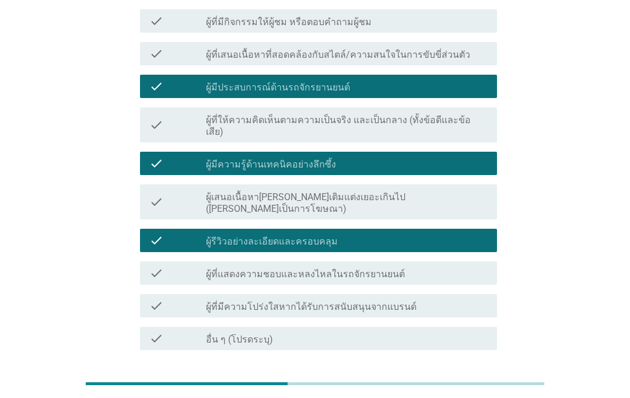
click at [472, 385] on div "ต่อไป" at bounding box center [466, 392] width 33 height 14
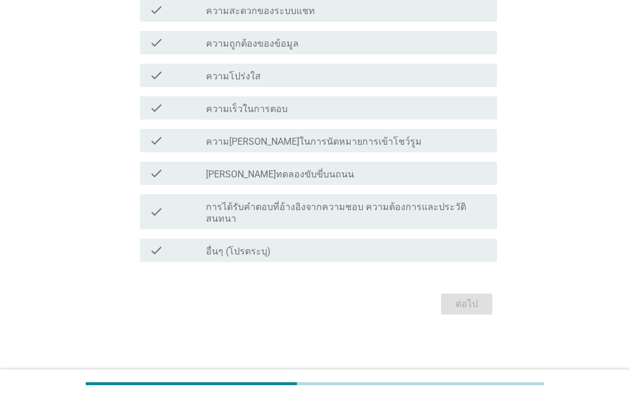
scroll to position [0, 0]
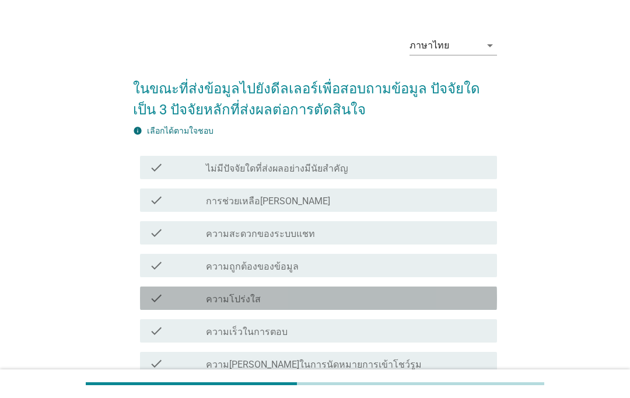
click at [450, 304] on div "check_box_outline_blank ความโปร่งใส" at bounding box center [347, 298] width 282 height 14
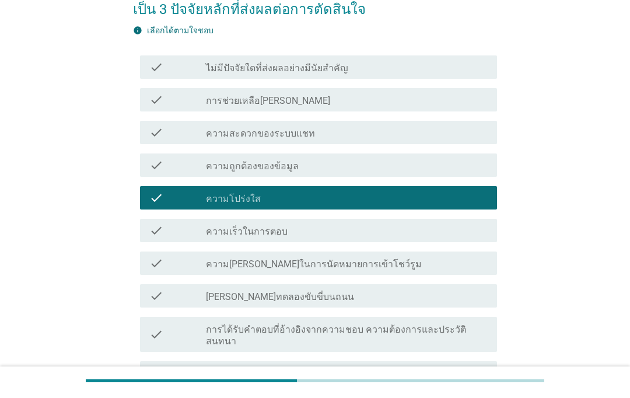
scroll to position [125, 0]
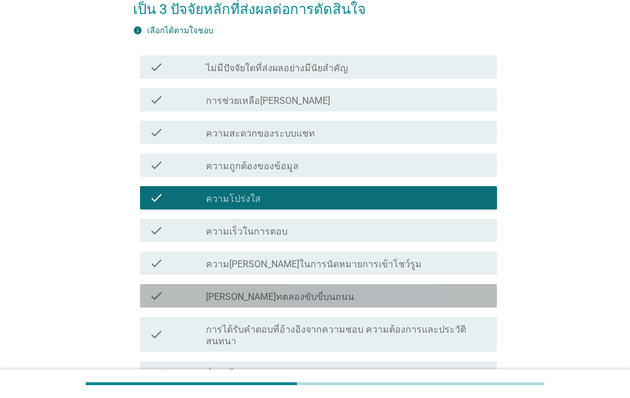
click at [448, 294] on div "check_box_outline_blank [PERSON_NAME]ทดลองขับขี่บนถนน" at bounding box center [347, 296] width 282 height 14
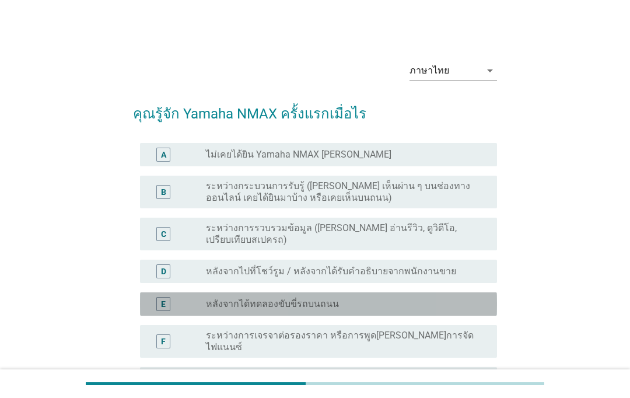
click at [432, 298] on div "radio_button_unchecked หลังจากได้ทดลองขับขี่รถบนถนน" at bounding box center [342, 304] width 272 height 12
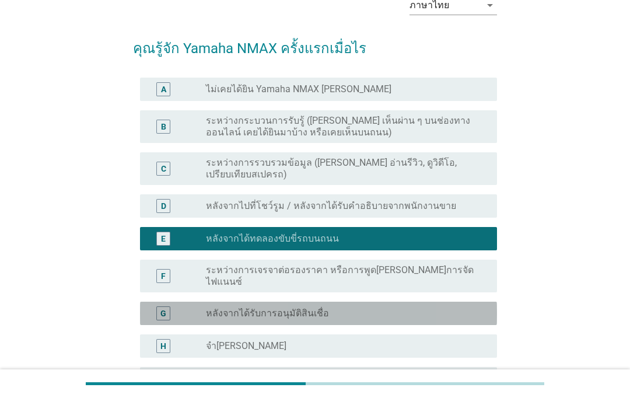
scroll to position [66, 0]
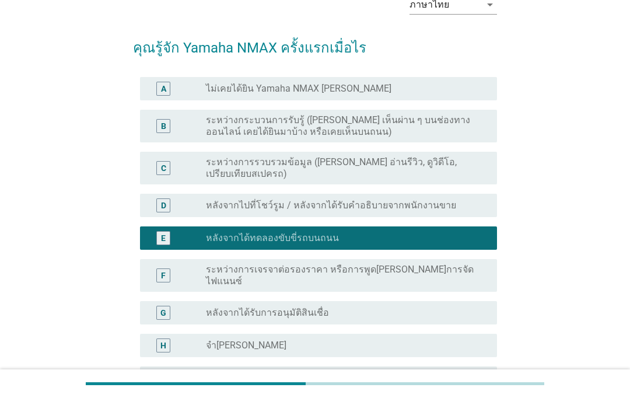
click at [394, 152] on div "C radio_button_unchecked ระหว่างการรวบรวมข้อมูล ([PERSON_NAME] อ่านรีวิว, ดูวิด…" at bounding box center [318, 168] width 357 height 33
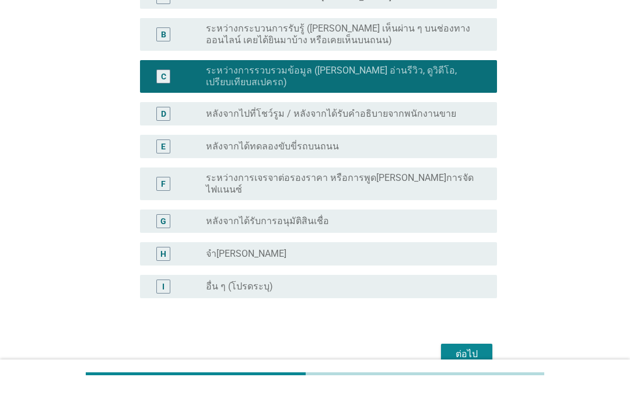
scroll to position [148, 0]
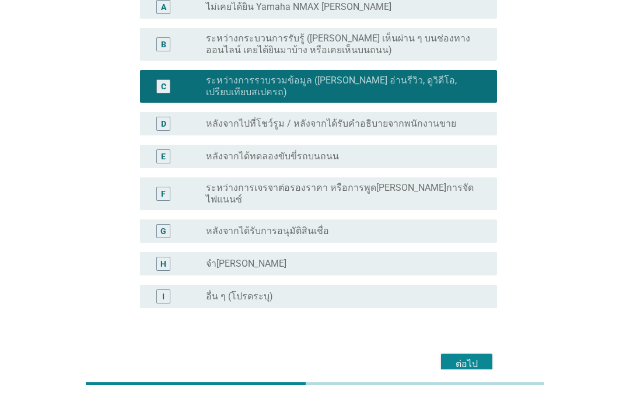
click at [472, 353] on button "ต่อไป" at bounding box center [466, 363] width 51 height 21
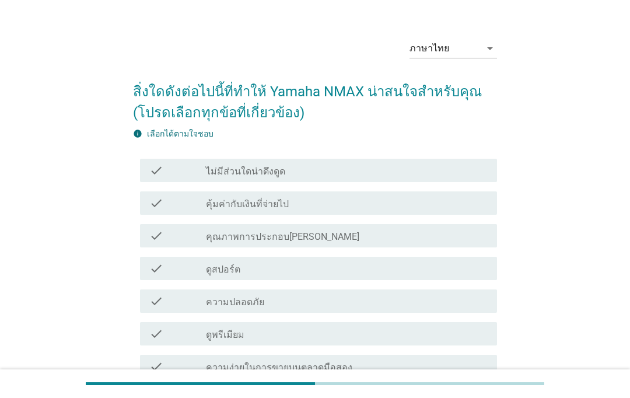
scroll to position [24, 0]
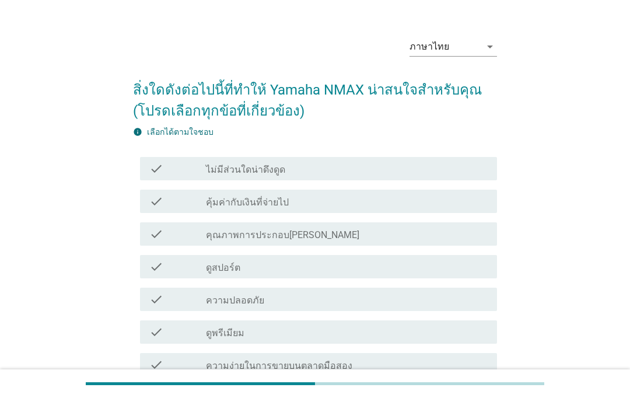
click at [439, 277] on div "check check_box_outline_blank ดูสปอร์ต" at bounding box center [318, 266] width 357 height 23
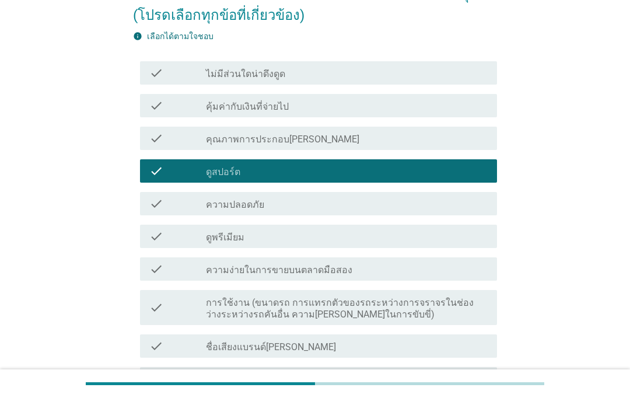
click at [434, 349] on div "check_box_outline_blank ชื่อเสียงแบรนด์[PERSON_NAME]" at bounding box center [347, 346] width 282 height 14
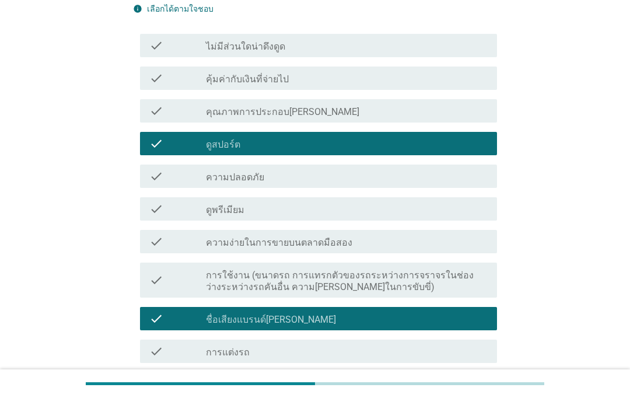
scroll to position [168, 0]
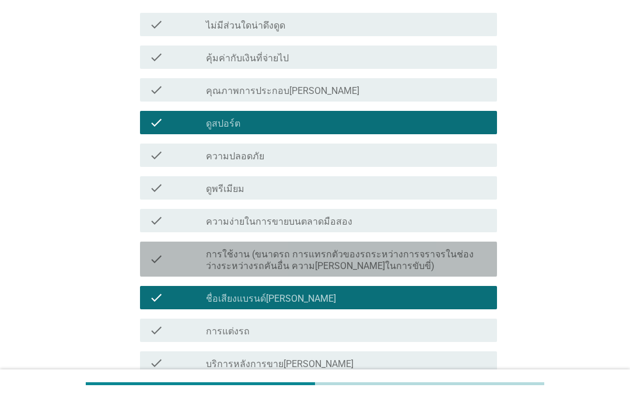
click at [465, 251] on label "การใช้งาน (ขนาดรถ การแทรกตัวของรถระหว่างการจราจรในช่องว่างระหว่างรถคันอื่น ความ…" at bounding box center [347, 259] width 282 height 23
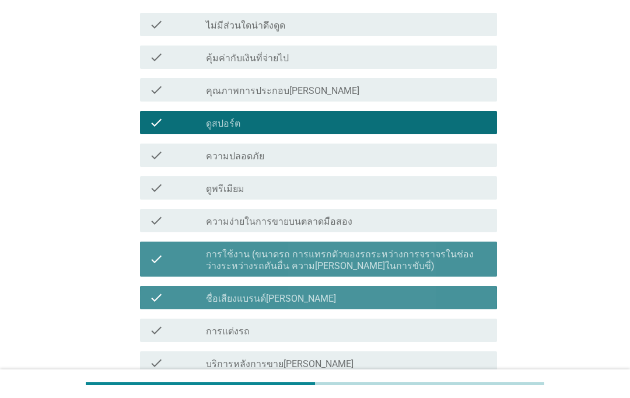
click at [453, 300] on div "check_box_outline_blank ชื่อเสียงแบรนด์[PERSON_NAME]" at bounding box center [347, 297] width 282 height 14
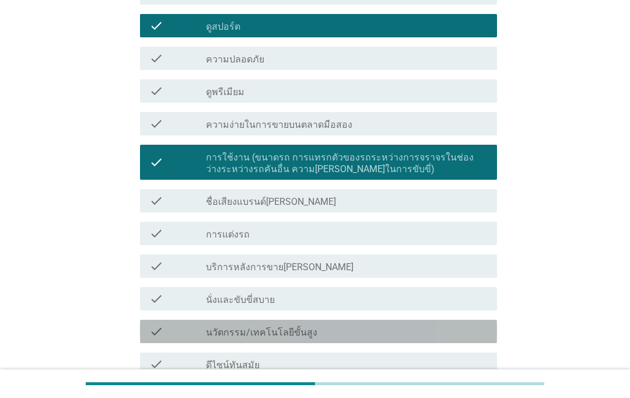
click at [432, 335] on div "check_box_outline_blank นวัตกรรม/เทคโนโลยีขั้นสูง" at bounding box center [347, 331] width 282 height 14
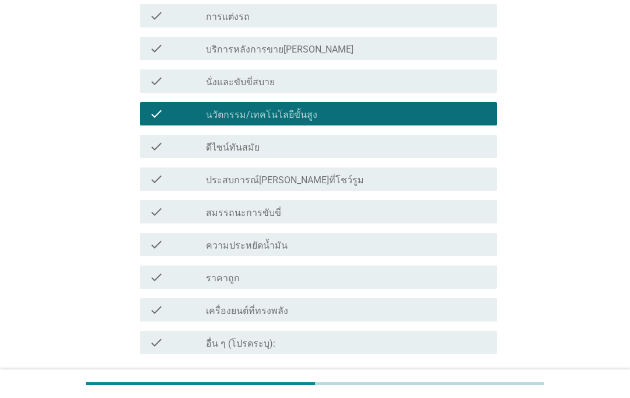
scroll to position [509, 0]
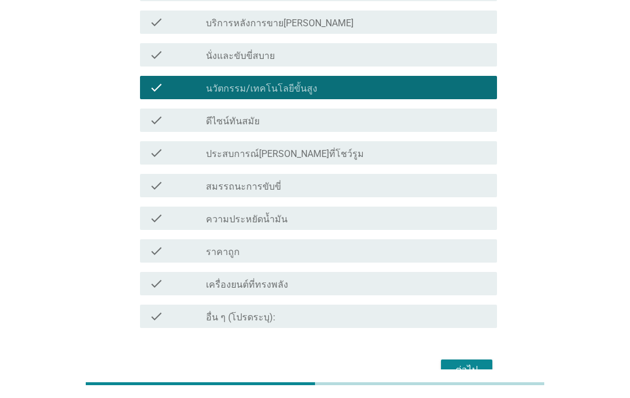
click at [472, 366] on div "ต่อไป" at bounding box center [466, 370] width 33 height 14
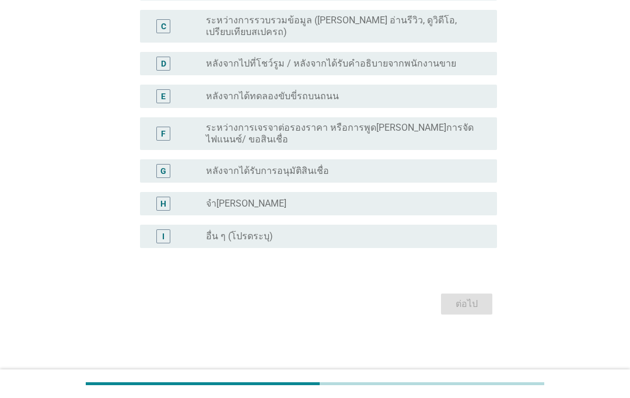
scroll to position [0, 0]
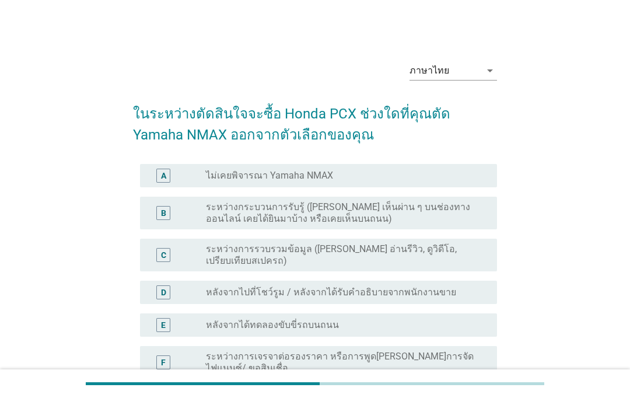
click at [451, 294] on div "D radio_button_unchecked หลังจากไปที่โชว์รูม / หลังจากได้รับคำอธิบายจากพนักงานข…" at bounding box center [318, 292] width 357 height 23
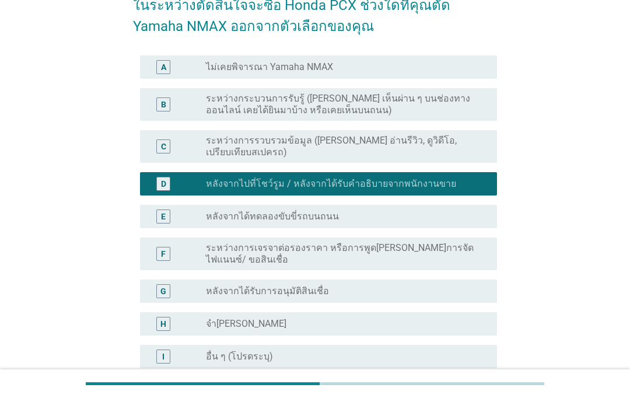
scroll to position [113, 0]
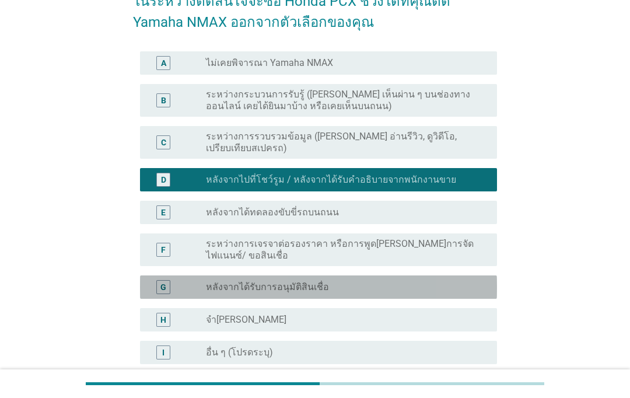
click at [458, 281] on div "radio_button_unchecked หลังจากได้รับการอนุมัติสินเชื่อ" at bounding box center [342, 287] width 272 height 12
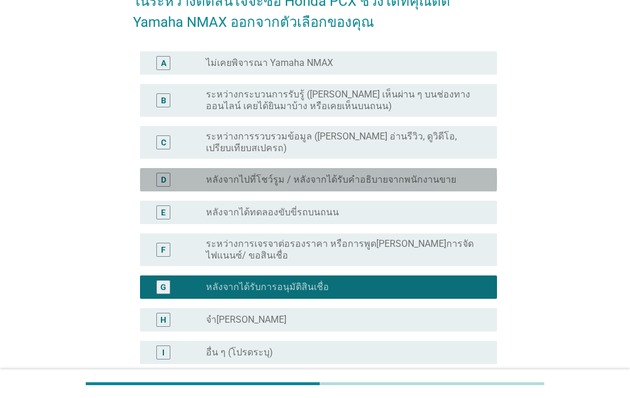
click at [459, 168] on div "D radio_button_unchecked หลังจากไปที่โชว์รูม / หลังจากได้รับคำอธิบายจากพนักงานข…" at bounding box center [318, 179] width 357 height 23
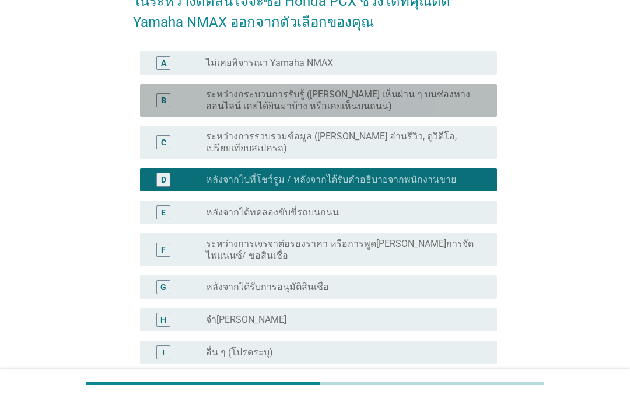
click at [472, 104] on div "radio_button_unchecked ระหว่างกระบวนการรับรู้ ([PERSON_NAME] เห็นผ่าน ๆ บนช่องท…" at bounding box center [347, 100] width 282 height 23
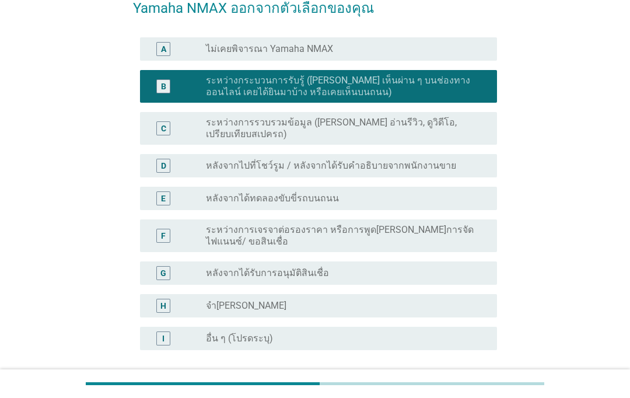
scroll to position [130, 0]
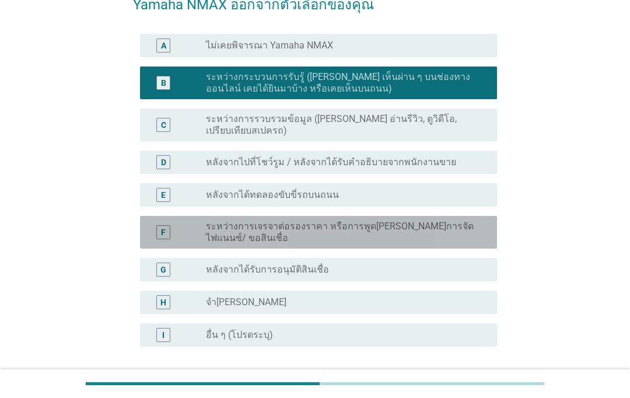
click at [462, 220] on label "ระหว่างการเจรจาต่อรองราคา หรือการพูด[PERSON_NAME]การจัดไฟแนนซ์/ ขอสินเชื่อ" at bounding box center [342, 231] width 272 height 23
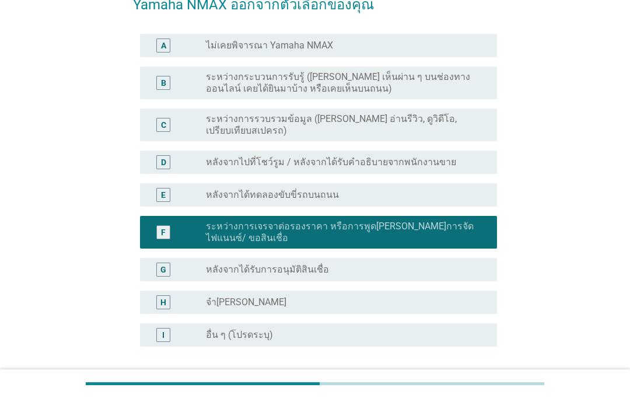
click at [472, 395] on div "ต่อไป" at bounding box center [466, 402] width 33 height 14
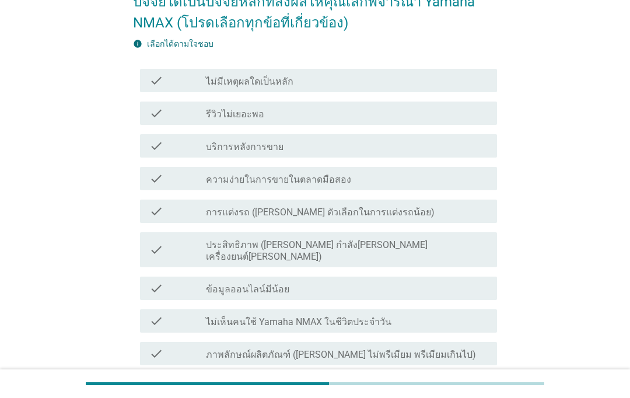
scroll to position [132, 0]
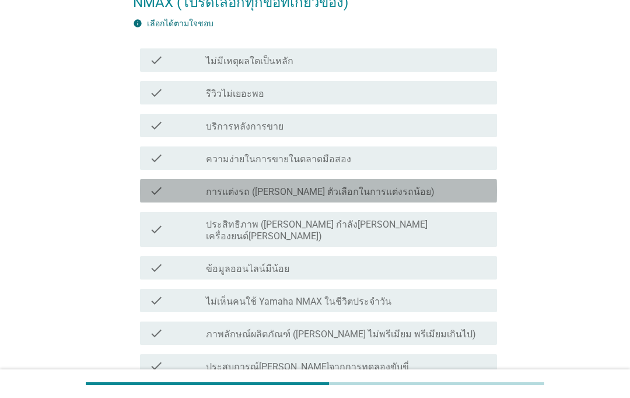
click at [451, 190] on div "check_box_outline_blank การแต่งรถ ([PERSON_NAME] ตัวเลือกในการแต่งรถน้อย)" at bounding box center [347, 191] width 282 height 14
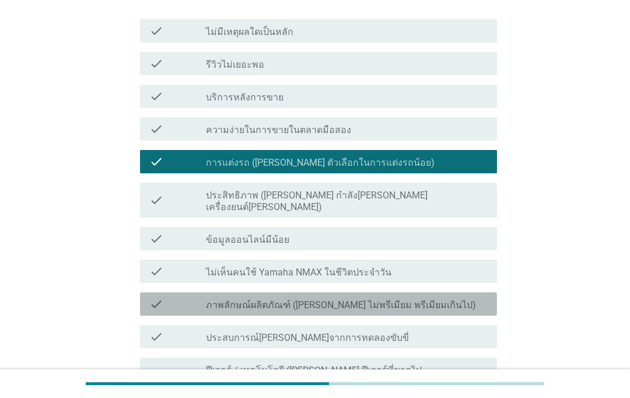
scroll to position [176, 0]
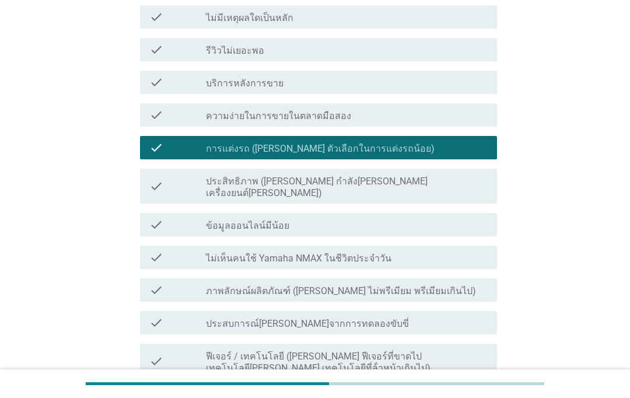
click at [441, 288] on div "check check_box_outline_blank ภาพลักษณ์ผลิตภัณฑ์ ([PERSON_NAME] ไม่พรีเมียม พรี…" at bounding box center [318, 289] width 357 height 23
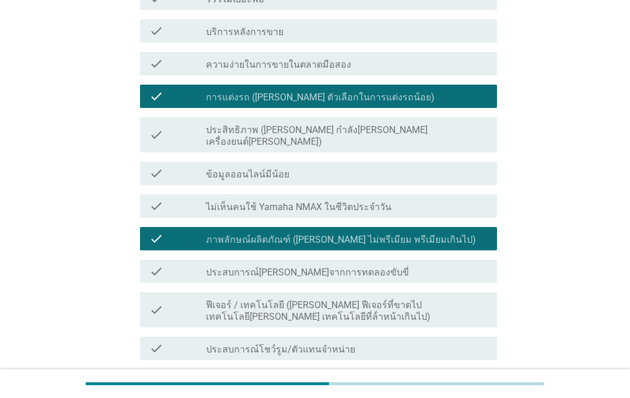
click at [339, 380] on div "check check_box_outline_blank โปรโมชันหรือของสมนาคุณไม่พอ" at bounding box center [318, 380] width 357 height 23
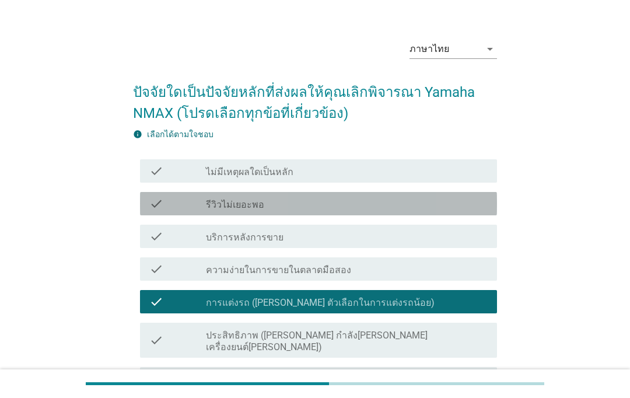
scroll to position [20, 0]
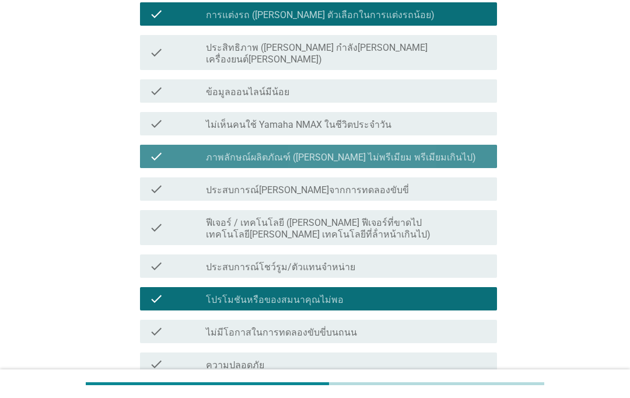
click at [458, 149] on div "check_box_outline_blank ภาพลักษณ์ผลิตภัณฑ์ ([PERSON_NAME] ไม่พรีเมียม พรีเมียมเ…" at bounding box center [347, 156] width 282 height 14
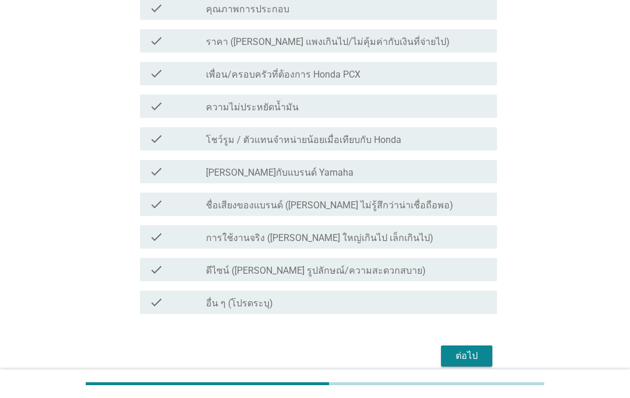
scroll to position [696, 0]
click at [472, 355] on button "ต่อไป" at bounding box center [466, 356] width 51 height 21
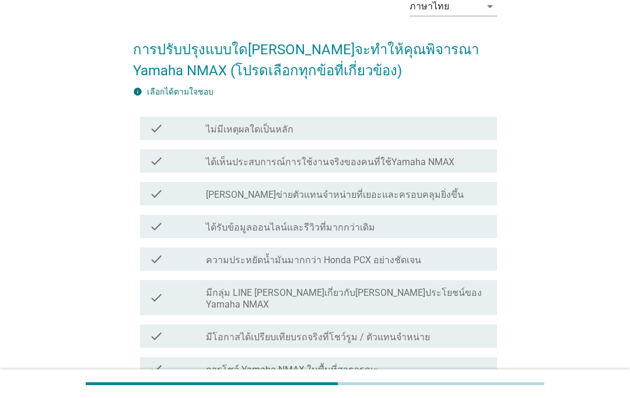
scroll to position [99, 0]
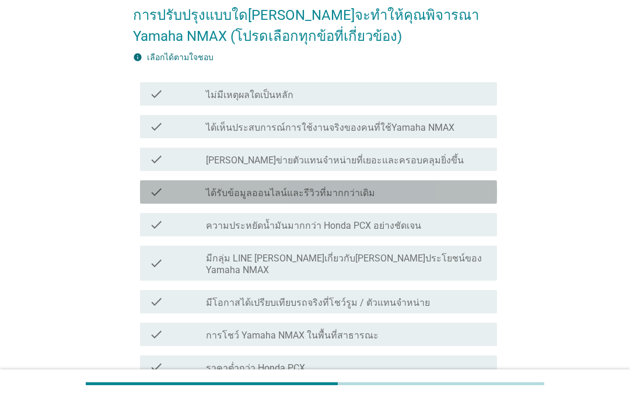
click at [164, 191] on div "check" at bounding box center [177, 192] width 57 height 14
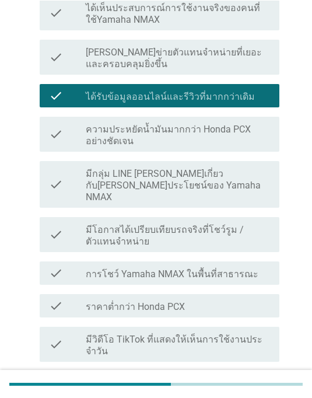
scroll to position [199, 0]
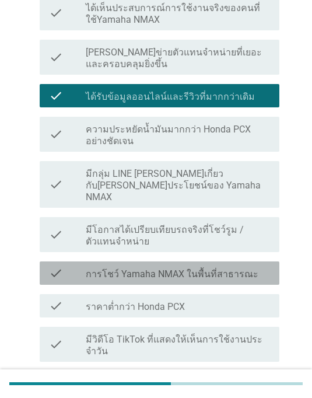
click at [68, 266] on div "check" at bounding box center [67, 273] width 37 height 14
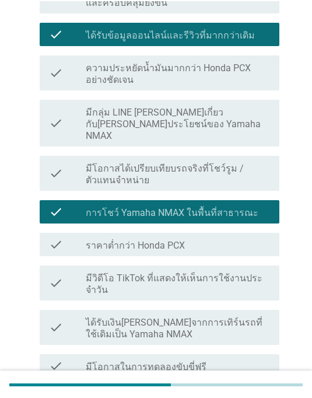
scroll to position [261, 0]
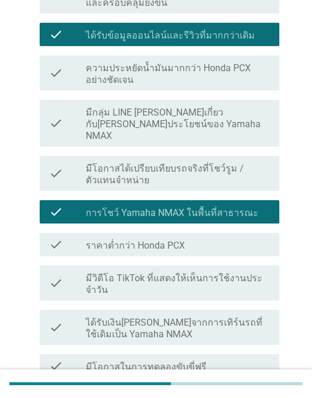
click at [62, 359] on icon "check" at bounding box center [56, 366] width 14 height 14
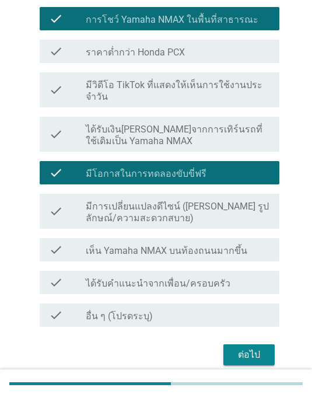
scroll to position [452, 0]
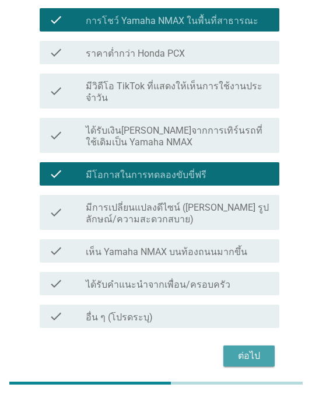
click at [246, 349] on div "ต่อไป" at bounding box center [249, 356] width 33 height 14
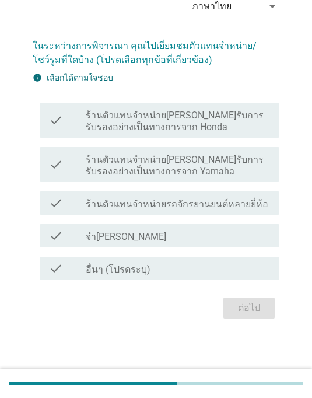
scroll to position [29, 0]
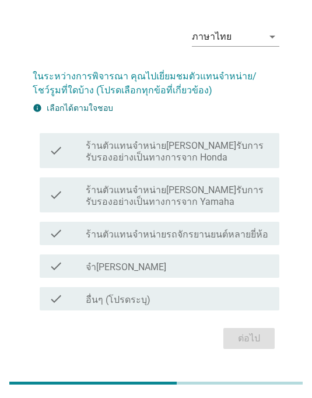
click at [40, 149] on div "check check_box_outline_blank ร้านตัวแทนจำหน่าย[PERSON_NAME]รับการรับรองอย่างเป…" at bounding box center [160, 151] width 240 height 35
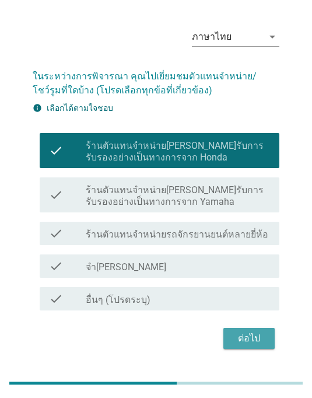
click at [237, 338] on div "ต่อไป" at bounding box center [249, 339] width 33 height 14
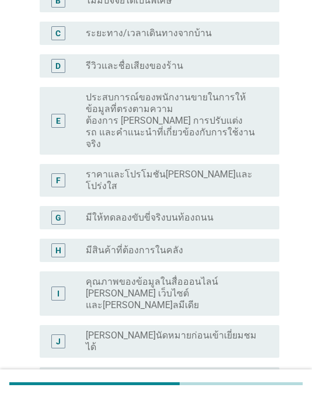
scroll to position [199, 0]
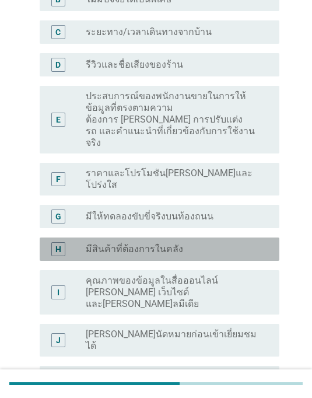
click at [54, 237] on div "H radio_button_unchecked มีสินค้าที่ต้องการในคลัง" at bounding box center [160, 248] width 240 height 23
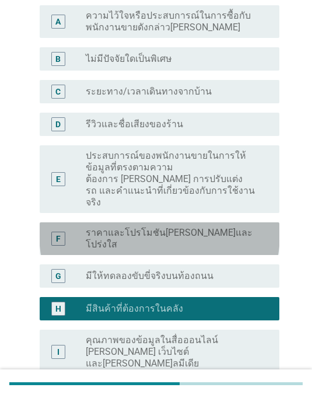
scroll to position [139, 0]
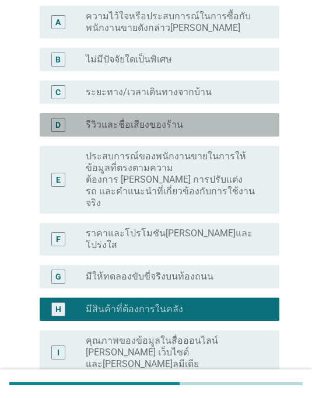
click at [63, 116] on div "D radio_button_unchecked รีวิวและชื่อเสียงของร้าน" at bounding box center [160, 124] width 240 height 23
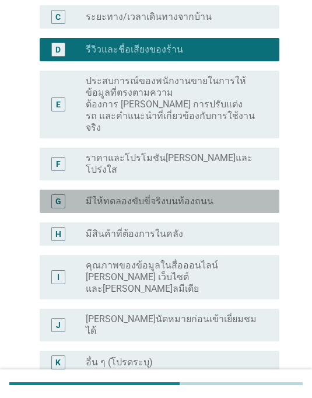
scroll to position [216, 0]
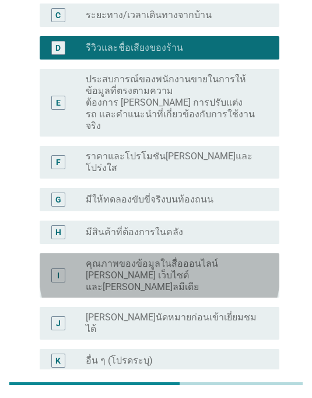
click at [77, 258] on div "I" at bounding box center [67, 275] width 37 height 35
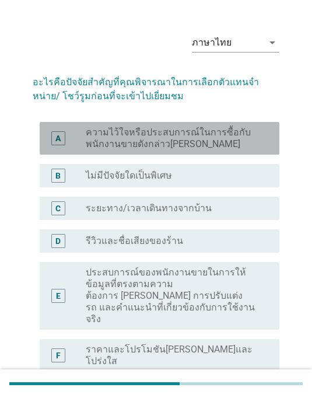
scroll to position [26, 0]
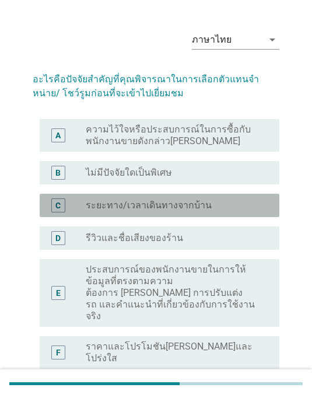
click at [59, 211] on div "C" at bounding box center [57, 205] width 5 height 12
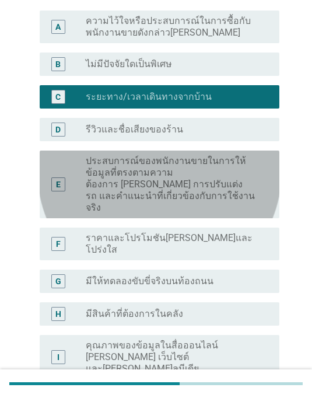
scroll to position [200, 0]
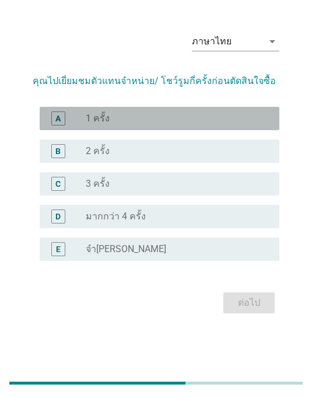
click at [59, 125] on div "A" at bounding box center [57, 119] width 5 height 12
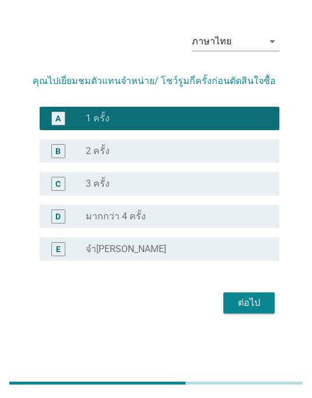
click at [256, 310] on div "ต่อไป" at bounding box center [249, 303] width 33 height 14
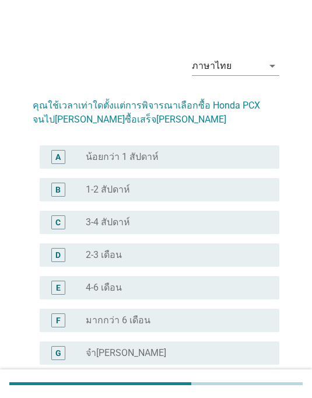
click at [239, 154] on div "radio_button_unchecked น้อยกว่า 1 สัปดาห์" at bounding box center [173, 157] width 175 height 12
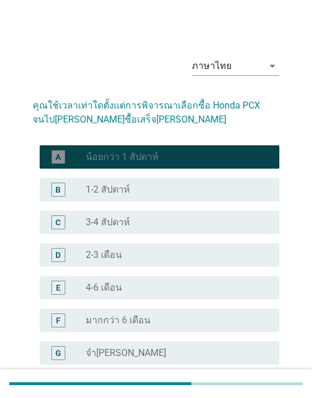
click at [212, 192] on div "radio_button_unchecked 1-2 สัปดาห์" at bounding box center [173, 190] width 175 height 12
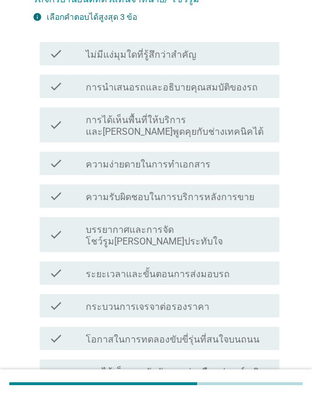
scroll to position [118, 0]
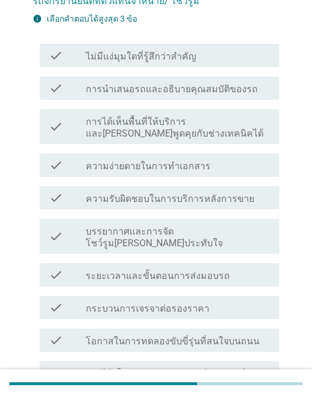
click at [72, 201] on div "check" at bounding box center [67, 198] width 37 height 14
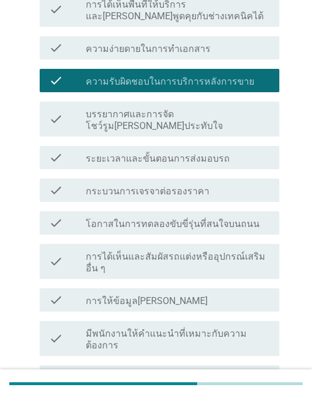
scroll to position [243, 0]
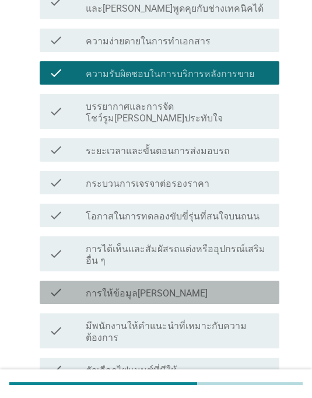
click at [47, 284] on div "check check_box_outline_blank การให้ข้อมูล[PERSON_NAME]" at bounding box center [160, 292] width 240 height 23
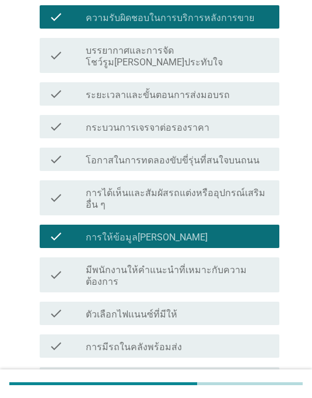
click at [70, 372] on div "check" at bounding box center [67, 385] width 37 height 26
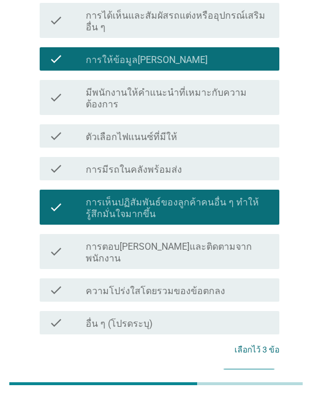
scroll to position [476, 0]
click at [268, 369] on button "ต่อไป" at bounding box center [248, 379] width 51 height 21
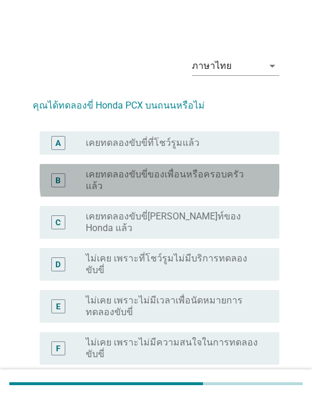
click at [240, 171] on label "เคยทดลองขับขี่ของเพื่อนหรือครอบครัวแล้ว" at bounding box center [173, 180] width 175 height 23
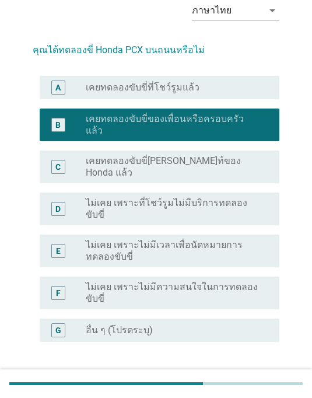
scroll to position [59, 0]
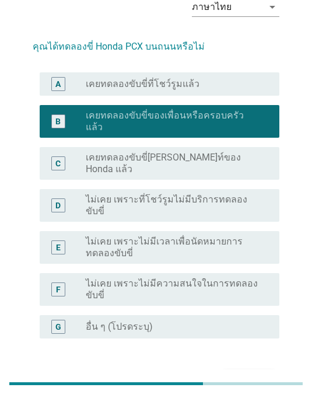
click at [257, 373] on div "ต่อไป" at bounding box center [249, 380] width 33 height 14
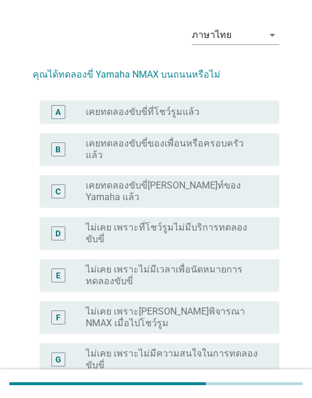
scroll to position [33, 0]
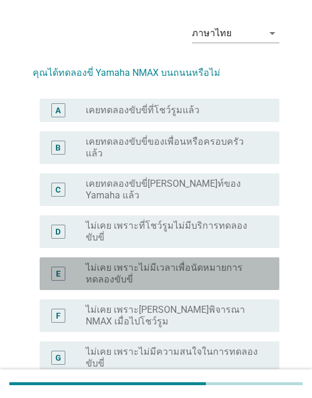
click at [248, 262] on label "ไม่เคย เพราะไม่มีเวลาเพื่อนัดหมายการทดลองขับขี่" at bounding box center [173, 273] width 175 height 23
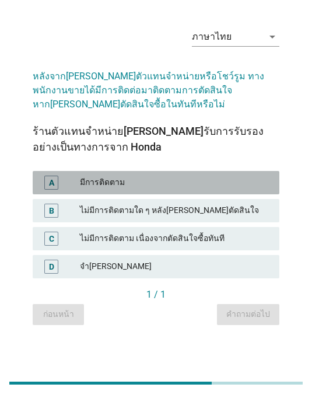
click at [250, 190] on div "มีการติดตาม" at bounding box center [175, 183] width 190 height 14
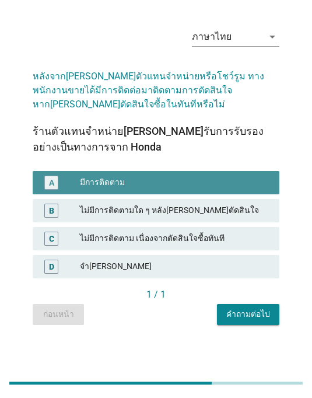
click at [264, 321] on div "คำถามต่อไป" at bounding box center [248, 315] width 44 height 12
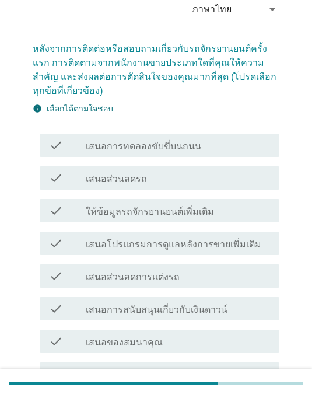
scroll to position [68, 0]
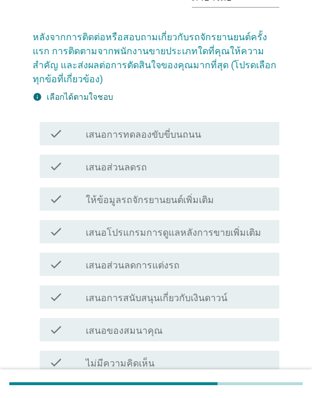
click at [242, 274] on div "check check_box_outline_blank เสนอส่วนลดการแต่งรถ" at bounding box center [160, 264] width 240 height 23
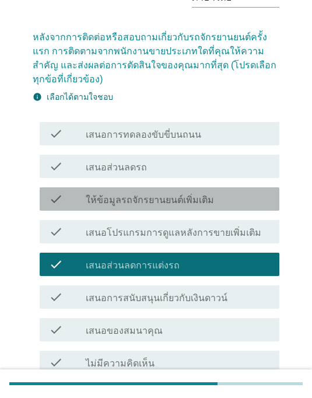
click at [247, 195] on div "check_box_outline_blank ให้ข้อมูลรถจักรยานยนต์เพิ่มเติม" at bounding box center [178, 199] width 184 height 14
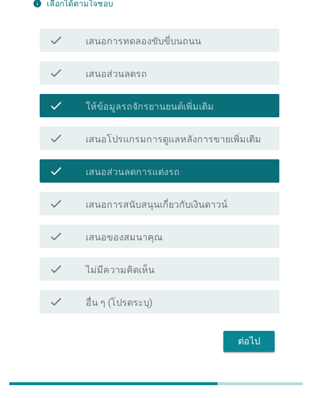
scroll to position [159, 0]
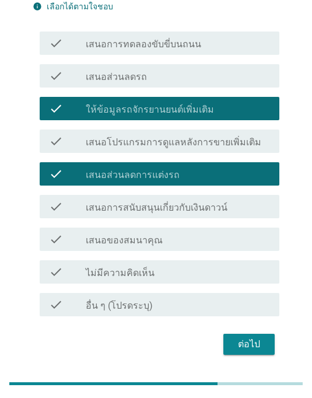
click at [250, 328] on form "หลังจากการติดต่อหรือสอบถามเกี่ยวกับรถจักรยานยนต์ครั้งแรก การติดตามจากพนักงานขาย…" at bounding box center [156, 143] width 247 height 430
click at [261, 341] on div "ต่อไป" at bounding box center [249, 344] width 33 height 14
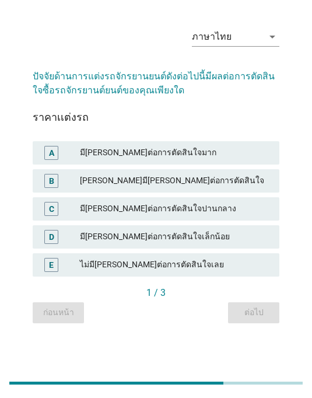
click at [222, 216] on div "มี[PERSON_NAME]ต่อการตัดสินใจปานกลาง" at bounding box center [175, 209] width 190 height 14
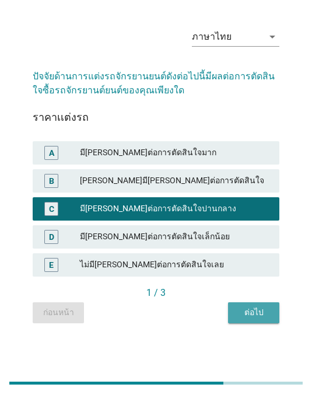
click at [251, 319] on div "ต่อไป" at bounding box center [253, 313] width 33 height 12
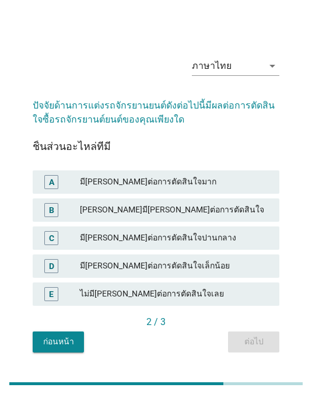
click at [229, 189] on div "มี[PERSON_NAME]ต่อการตัดสินใจมาก" at bounding box center [175, 182] width 190 height 14
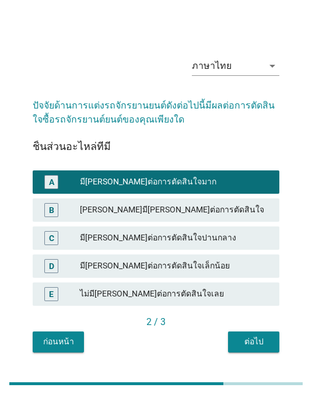
click at [273, 352] on button "ต่อไป" at bounding box center [253, 341] width 51 height 21
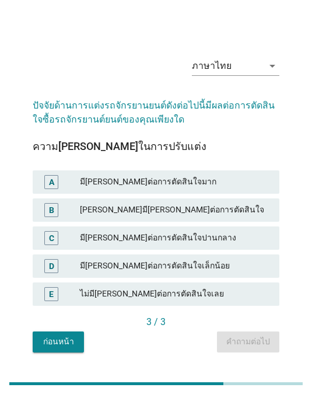
click at [233, 189] on div "มี[PERSON_NAME]ต่อการตัดสินใจมาก" at bounding box center [175, 182] width 190 height 14
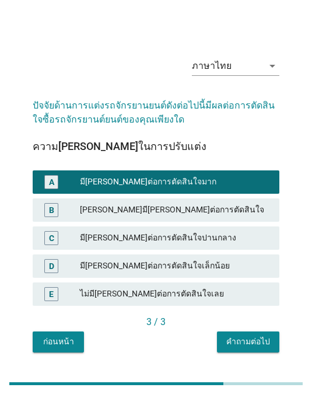
click at [239, 348] on div "คำถามต่อไป" at bounding box center [248, 341] width 44 height 12
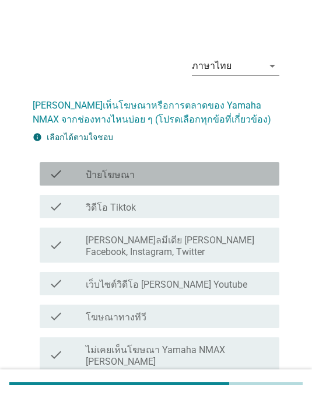
click at [226, 206] on div "check_box_outline_blank วิดีโอ Tiktok" at bounding box center [178, 206] width 184 height 14
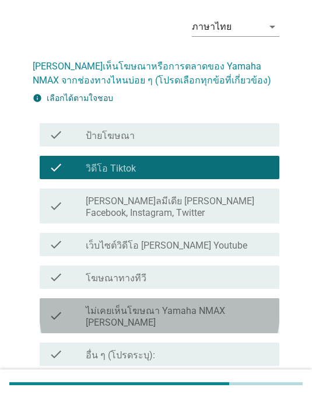
scroll to position [46, 0]
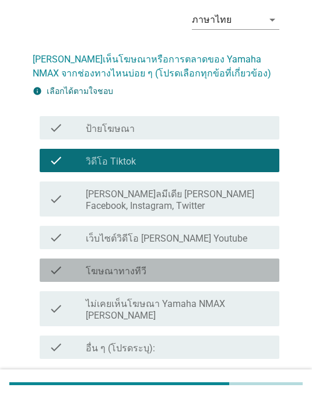
click at [226, 267] on div "check_box_outline_blank โฆษณาทางทีวี" at bounding box center [178, 270] width 184 height 14
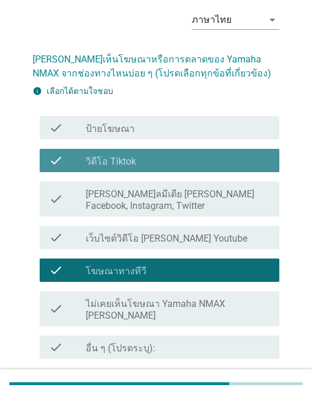
click at [248, 156] on div "check_box_outline_blank วิดีโอ Tiktok" at bounding box center [178, 160] width 184 height 14
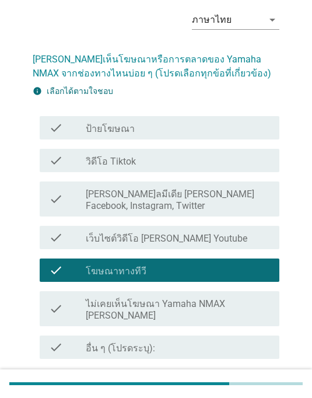
click at [257, 380] on div "ต่อไป" at bounding box center [249, 387] width 33 height 14
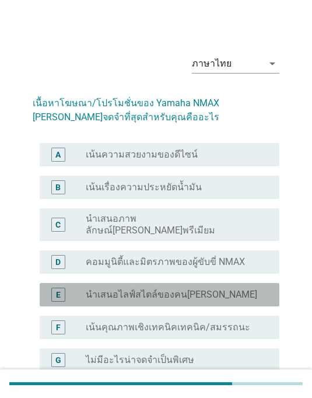
scroll to position [2, 0]
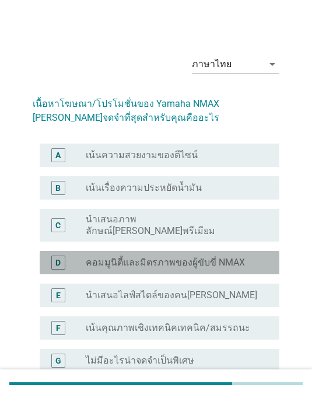
click at [218, 257] on label "คอมมูนิตี้และมิตรภาพของผู้ขับขี่ NMAX" at bounding box center [165, 263] width 159 height 12
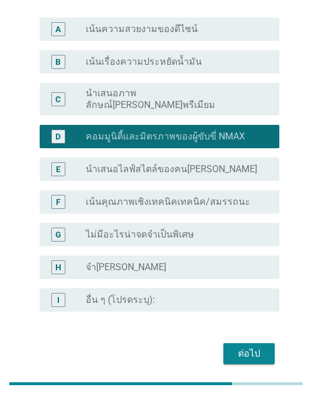
click at [257, 346] on div "ต่อไป" at bounding box center [249, 353] width 33 height 14
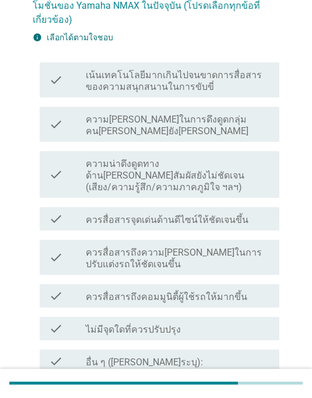
scroll to position [0, 0]
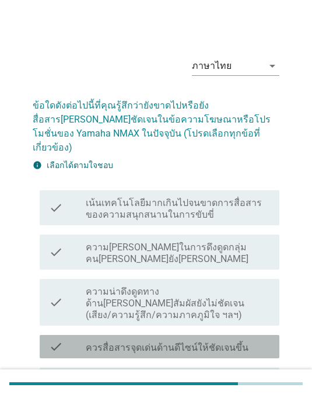
click at [225, 342] on label "ควรสื่อสารจุดเด่นด้านดีไซน์ให้ชัดเจนขึ้น" at bounding box center [167, 348] width 163 height 12
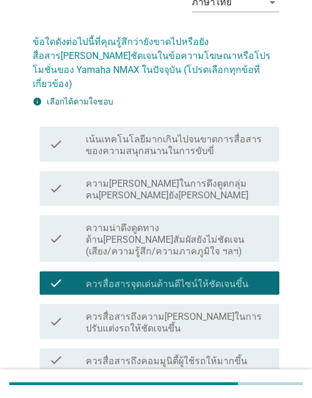
click at [210, 386] on div "check_box_outline_blank ไม่มีจุดใดที่ควรปรับปรุง" at bounding box center [178, 393] width 184 height 14
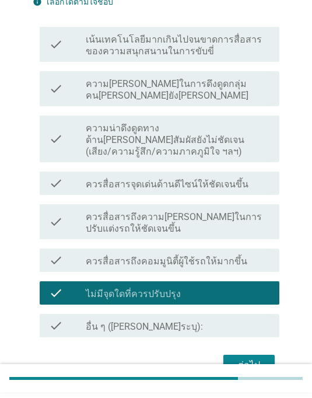
scroll to position [158, 0]
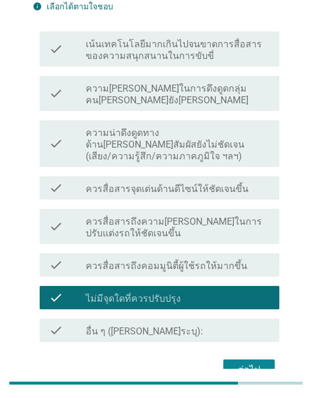
click at [240, 181] on div "check_box ควรสื่อสารจุดเด่นด้านดีไซน์ให้ชัดเจนขึ้น" at bounding box center [178, 188] width 184 height 14
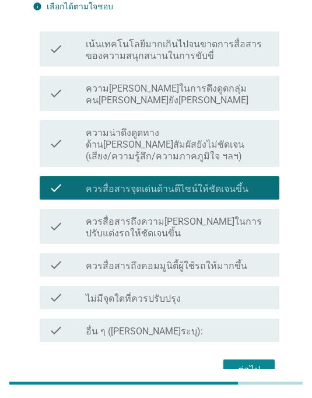
click at [251, 363] on div "ต่อไป" at bounding box center [249, 370] width 33 height 14
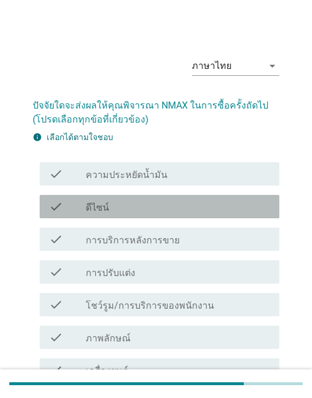
click at [208, 206] on div "check_box_outline_blank ดีไซน์" at bounding box center [178, 206] width 184 height 14
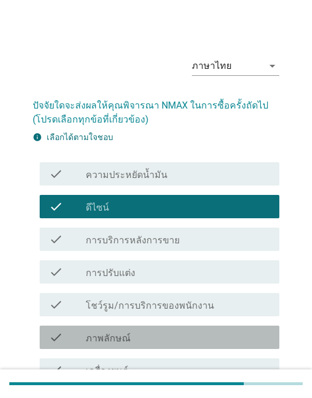
click at [195, 335] on div "check_box_outline_blank ภาพลักษณ์" at bounding box center [178, 337] width 184 height 14
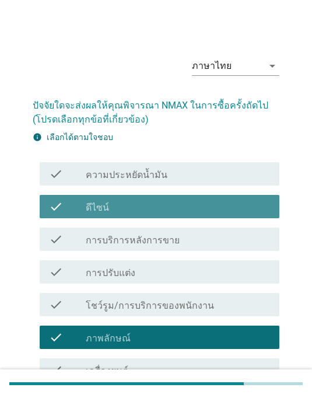
click at [248, 202] on div "check_box_outline_blank ดีไซน์" at bounding box center [178, 206] width 184 height 14
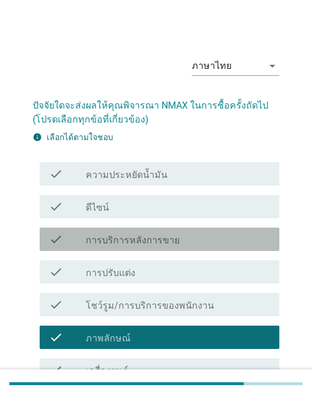
click at [215, 242] on div "check_box_outline_blank การบริการหลังการขาย" at bounding box center [178, 239] width 184 height 14
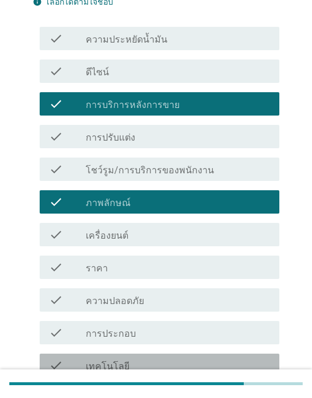
click at [180, 358] on div "check_box_outline_blank เทคโนโลยี" at bounding box center [178, 365] width 184 height 14
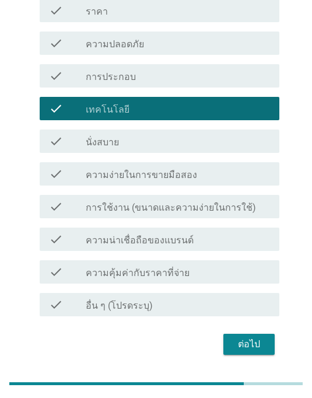
scroll to position [391, 0]
click at [253, 343] on div "ต่อไป" at bounding box center [249, 345] width 33 height 14
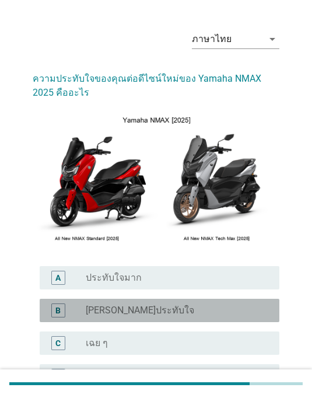
scroll to position [76, 0]
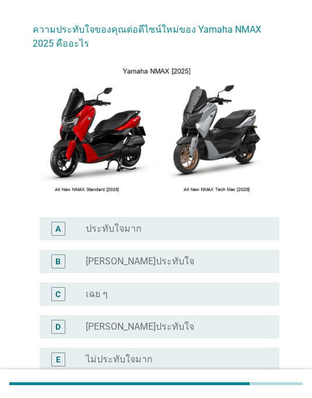
click at [245, 305] on div "C radio_button_unchecked เฉย ๆ" at bounding box center [160, 293] width 240 height 23
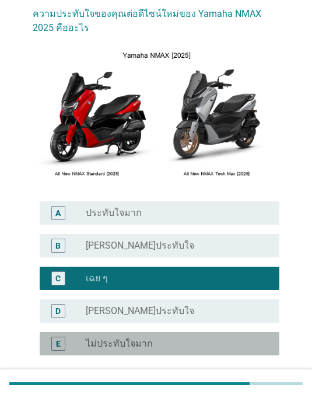
scroll to position [140, 0]
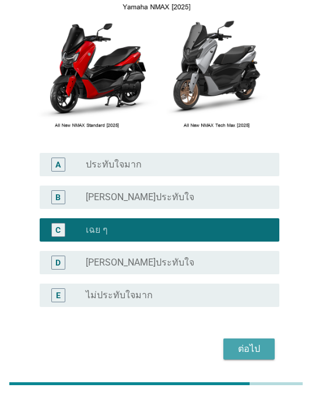
click at [249, 356] on button "ต่อไป" at bounding box center [248, 348] width 51 height 21
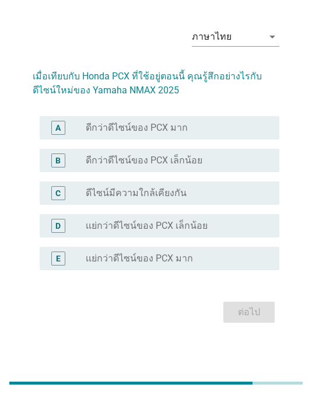
click at [184, 230] on div "D radio_button_unchecked เเย่กว่าดีไซน์ของ PCX เล็กน้อย" at bounding box center [160, 226] width 240 height 23
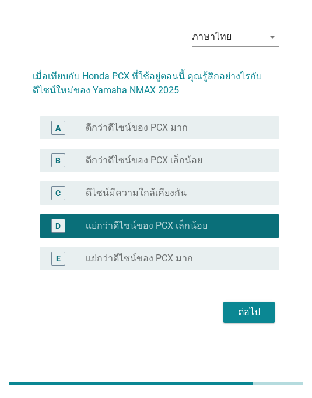
click at [219, 199] on div "radio_button_unchecked ดีไซน์มีความใกล้เคียงกัน" at bounding box center [173, 194] width 175 height 12
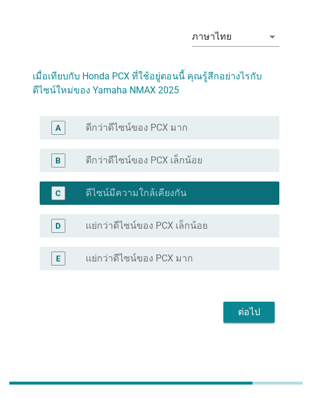
click at [247, 319] on button "ต่อไป" at bounding box center [248, 312] width 51 height 21
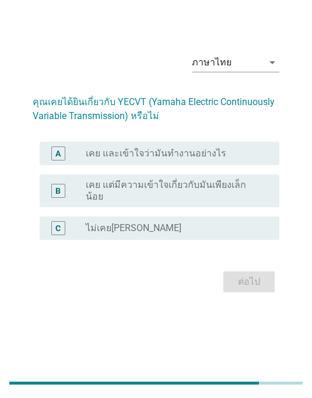
scroll to position [0, 0]
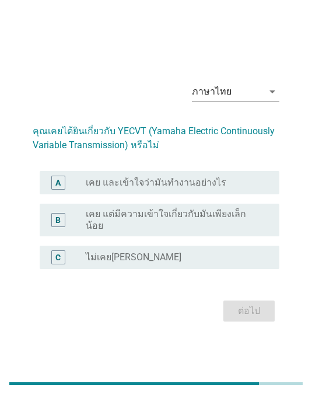
click at [237, 194] on div "A radio_button_unchecked เคย และเข้าใจว่ามันทำงานอย่างไร" at bounding box center [160, 182] width 240 height 23
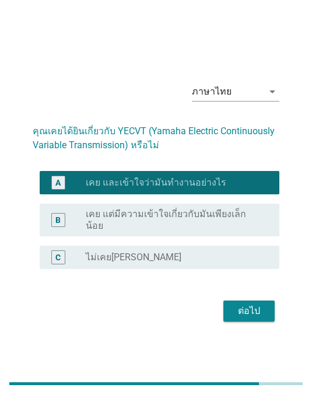
click at [255, 318] on div "ต่อไป" at bounding box center [249, 311] width 33 height 14
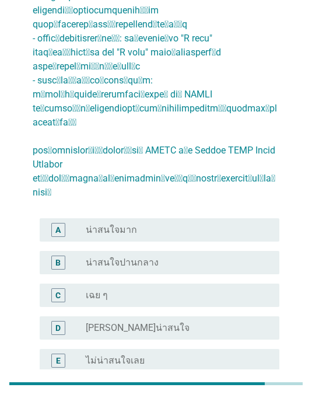
scroll to position [290, 0]
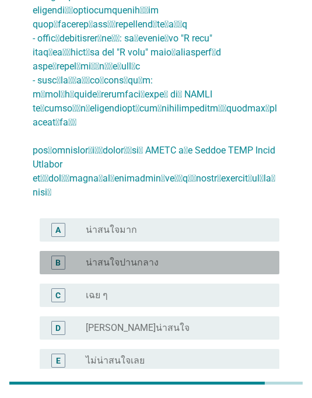
click at [187, 257] on div "radio_button_unchecked น่าสนใจปานกลาง" at bounding box center [173, 263] width 175 height 12
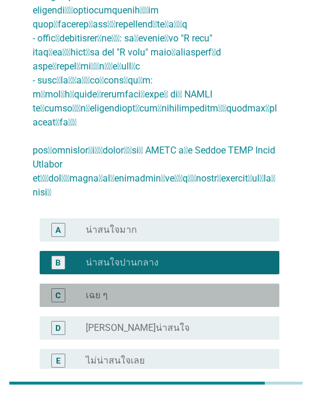
click at [222, 290] on div "radio_button_unchecked เฉย ๆ" at bounding box center [173, 296] width 175 height 12
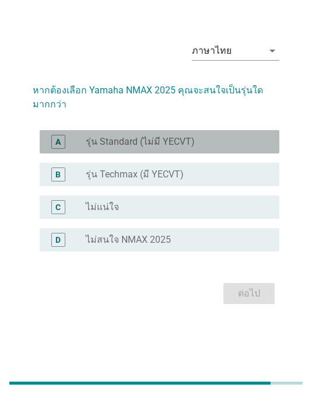
click at [211, 148] on div "radio_button_unchecked รุ่น Standard (ไม่มี YECVT)" at bounding box center [173, 142] width 175 height 12
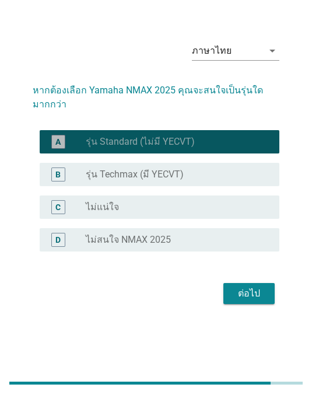
click at [265, 304] on button "ต่อไป" at bounding box center [248, 293] width 51 height 21
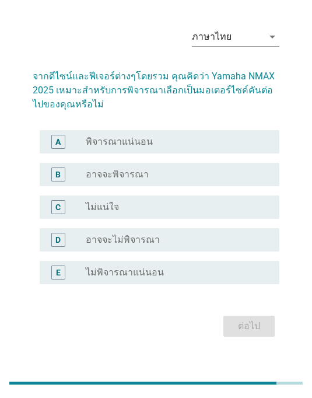
scroll to position [0, 0]
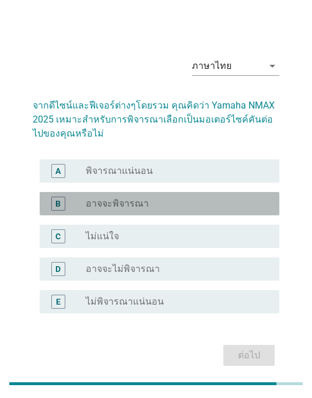
click at [211, 242] on div "radio_button_unchecked ไม่แน่ใจ" at bounding box center [173, 236] width 175 height 12
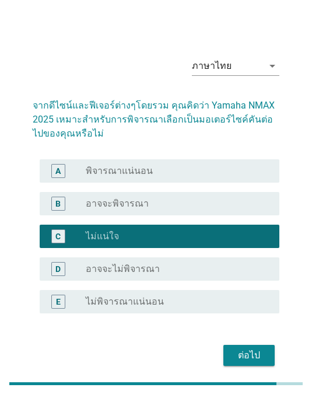
click at [253, 362] on div "ต่อไป" at bounding box center [249, 355] width 33 height 14
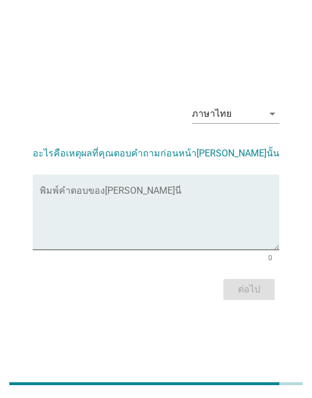
click at [190, 210] on textarea "พิมพ์คำตอบของคุณ ที่นี่" at bounding box center [160, 218] width 240 height 61
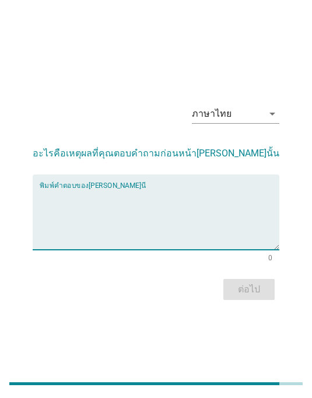
scroll to position [29, 0]
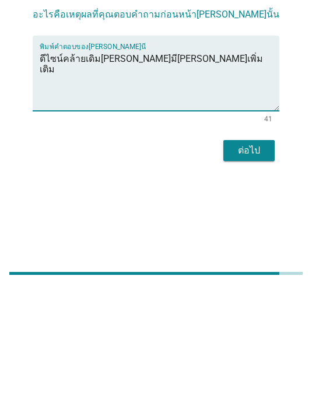
type textarea "ดีไซน์คล้ายเดิม[PERSON_NAME]มี[PERSON_NAME]เพิ่มเติม"
click at [261, 254] on div "ต่อไป" at bounding box center [249, 261] width 33 height 14
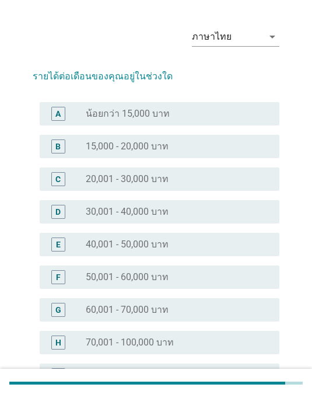
scroll to position [0, 0]
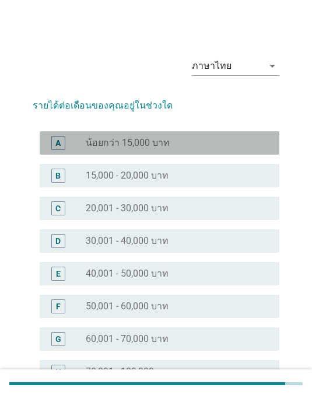
click at [225, 180] on div "radio_button_unchecked 15,000 - 20,000 บาท" at bounding box center [173, 176] width 175 height 12
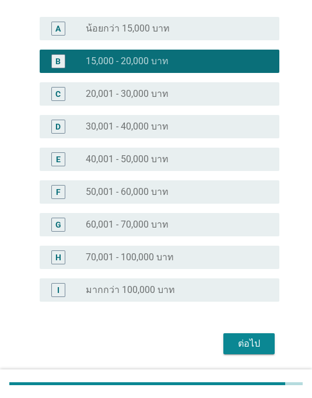
scroll to position [113, 0]
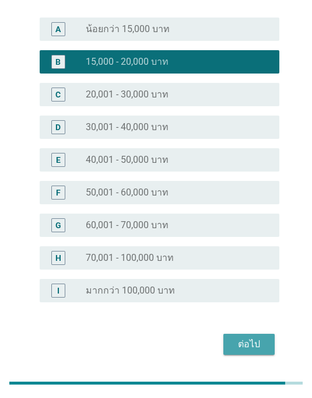
click at [255, 344] on div "ต่อไป" at bounding box center [249, 345] width 33 height 14
